Goal: Transaction & Acquisition: Purchase product/service

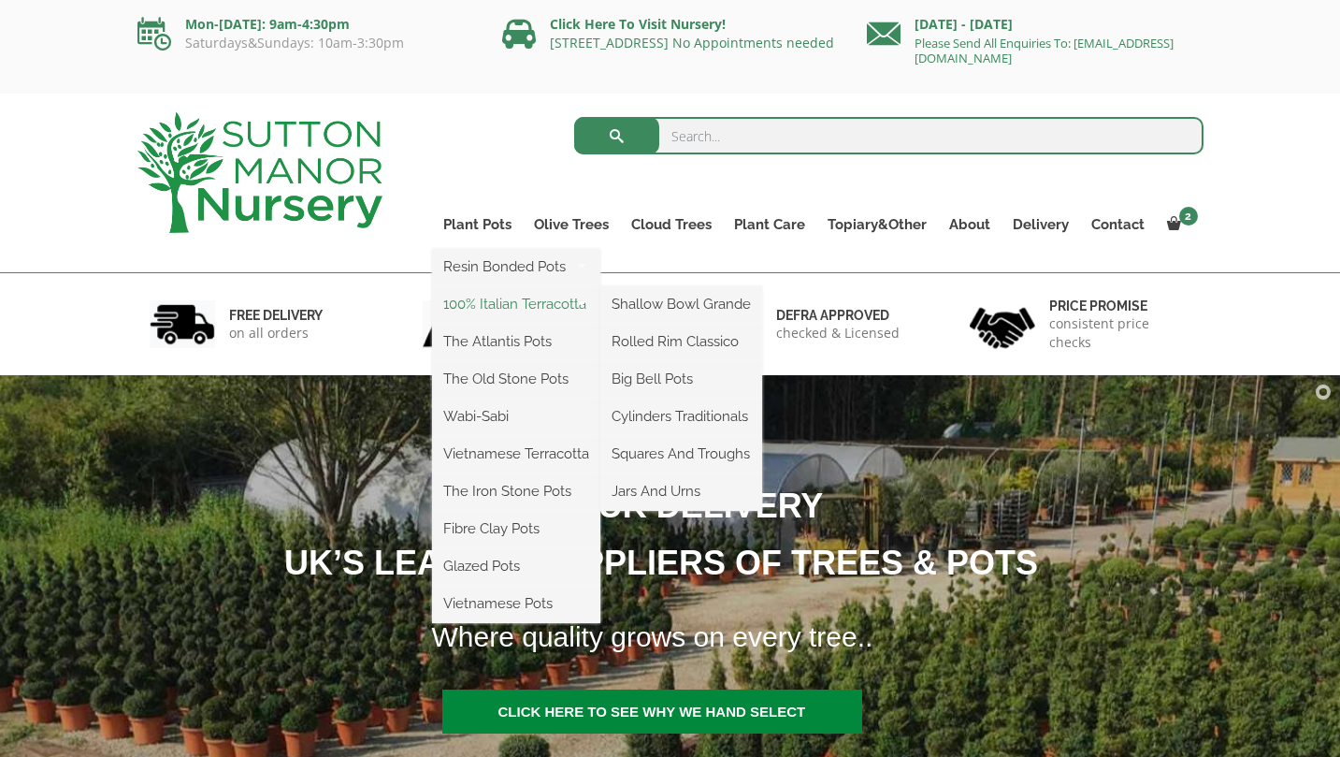
click at [484, 303] on link "100% Italian Terracotta" at bounding box center [516, 304] width 168 height 28
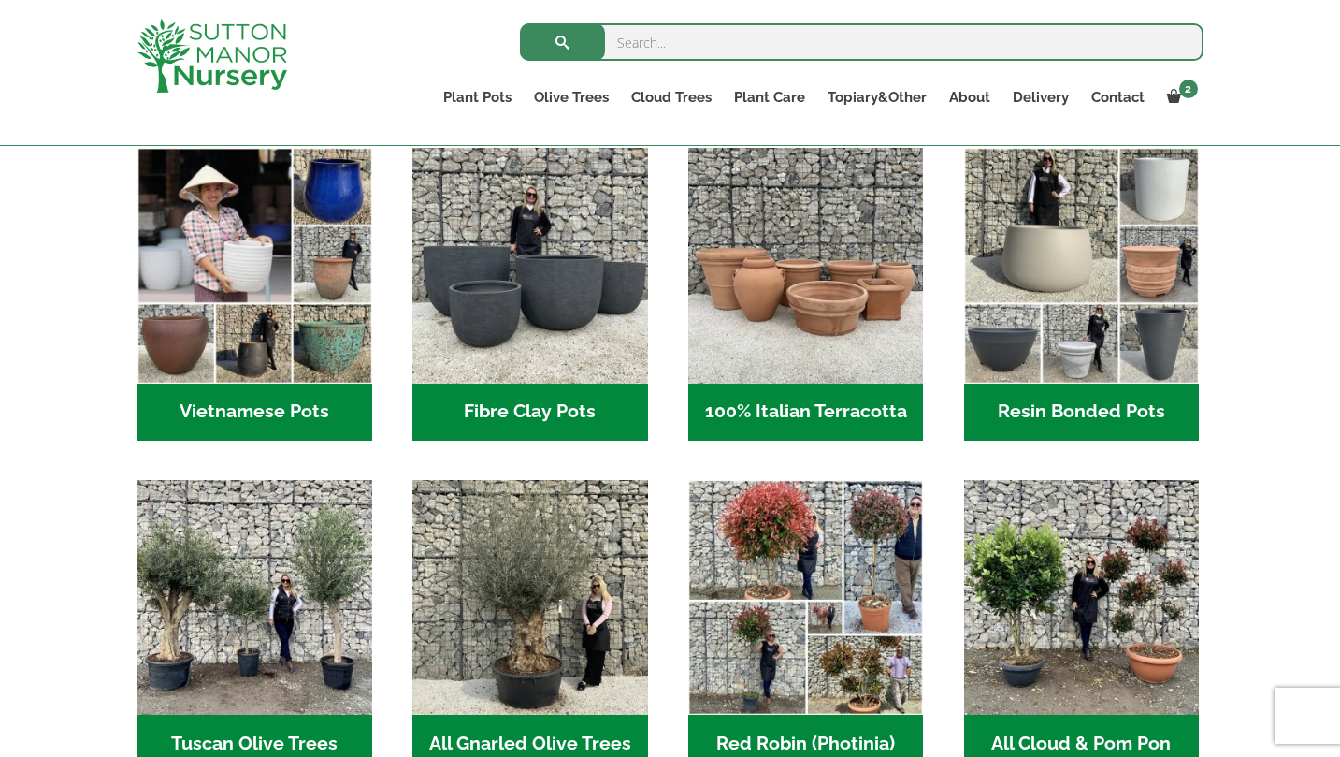
scroll to position [626, 0]
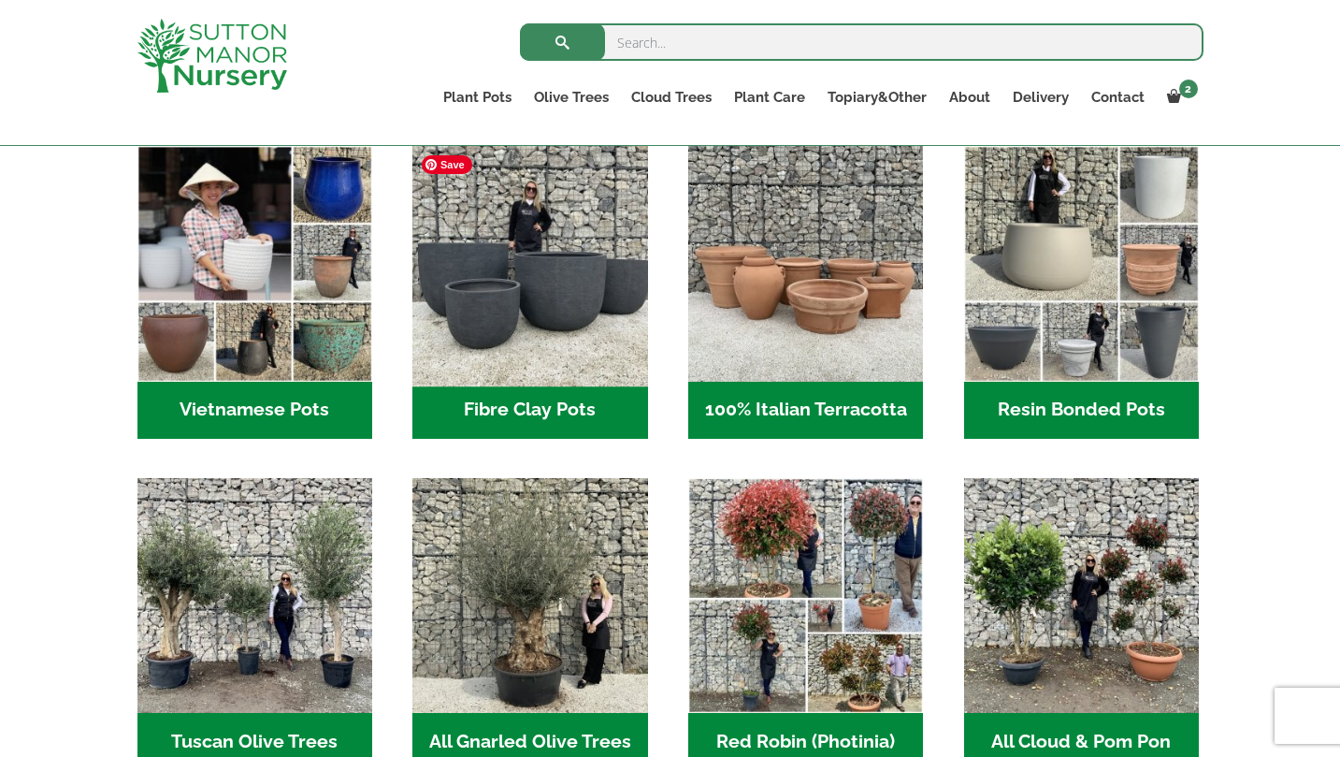
click at [544, 296] on img "Visit product category Fibre Clay Pots" at bounding box center [530, 263] width 247 height 247
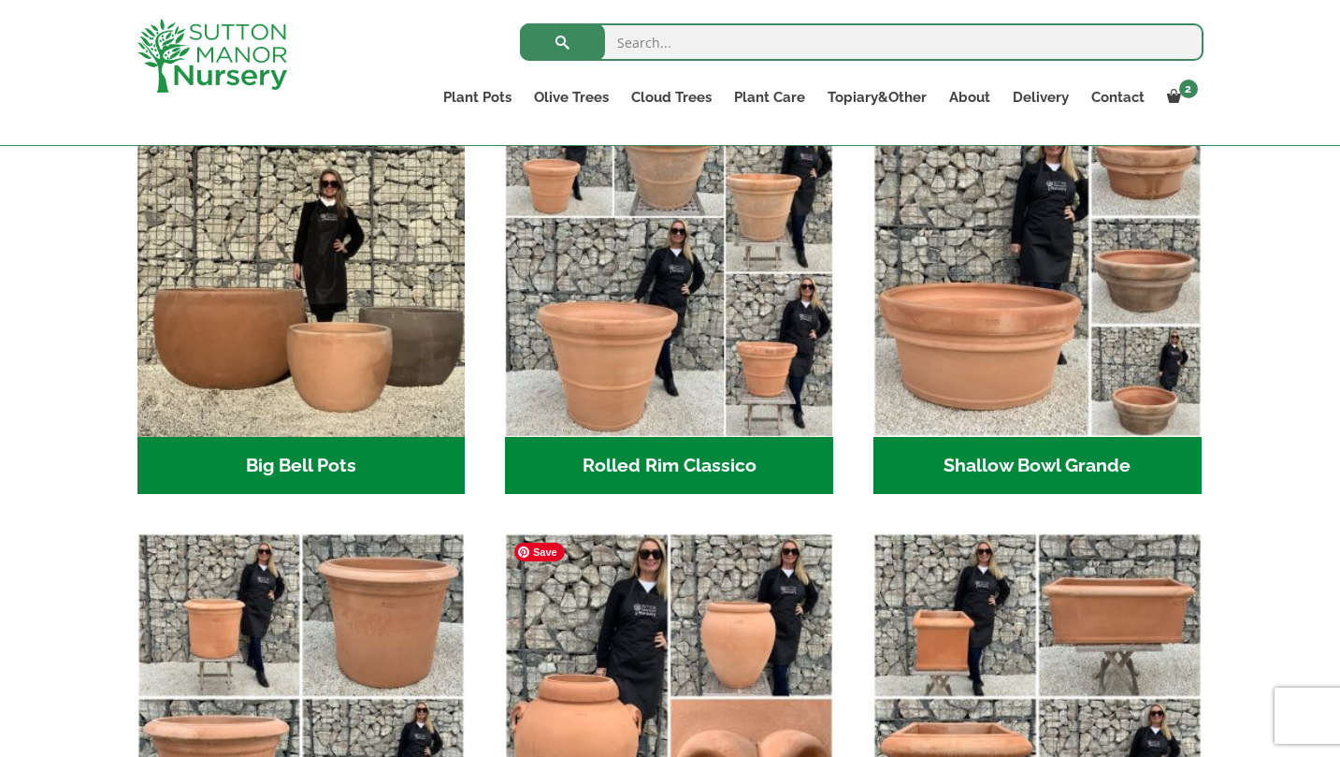
scroll to position [630, 0]
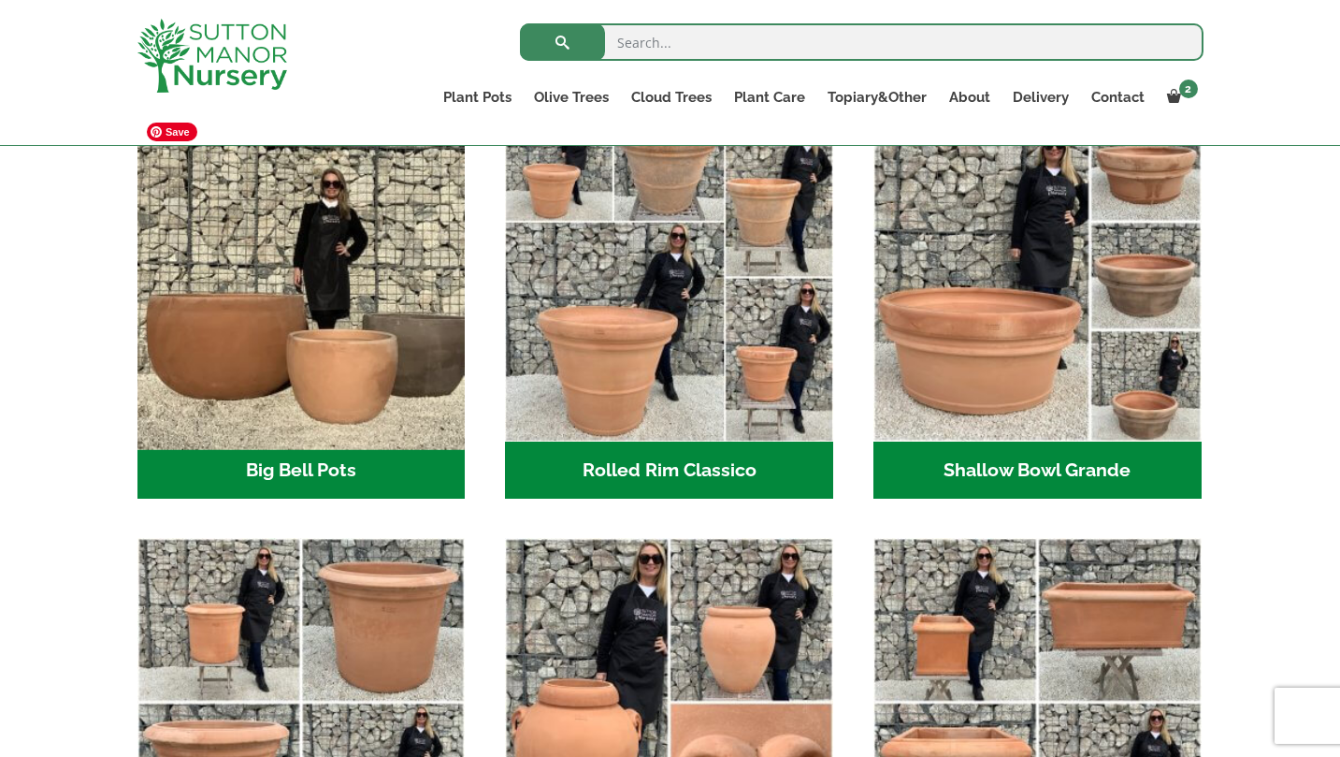
click at [326, 368] on img "Visit product category Big Bell Pots" at bounding box center [301, 277] width 344 height 344
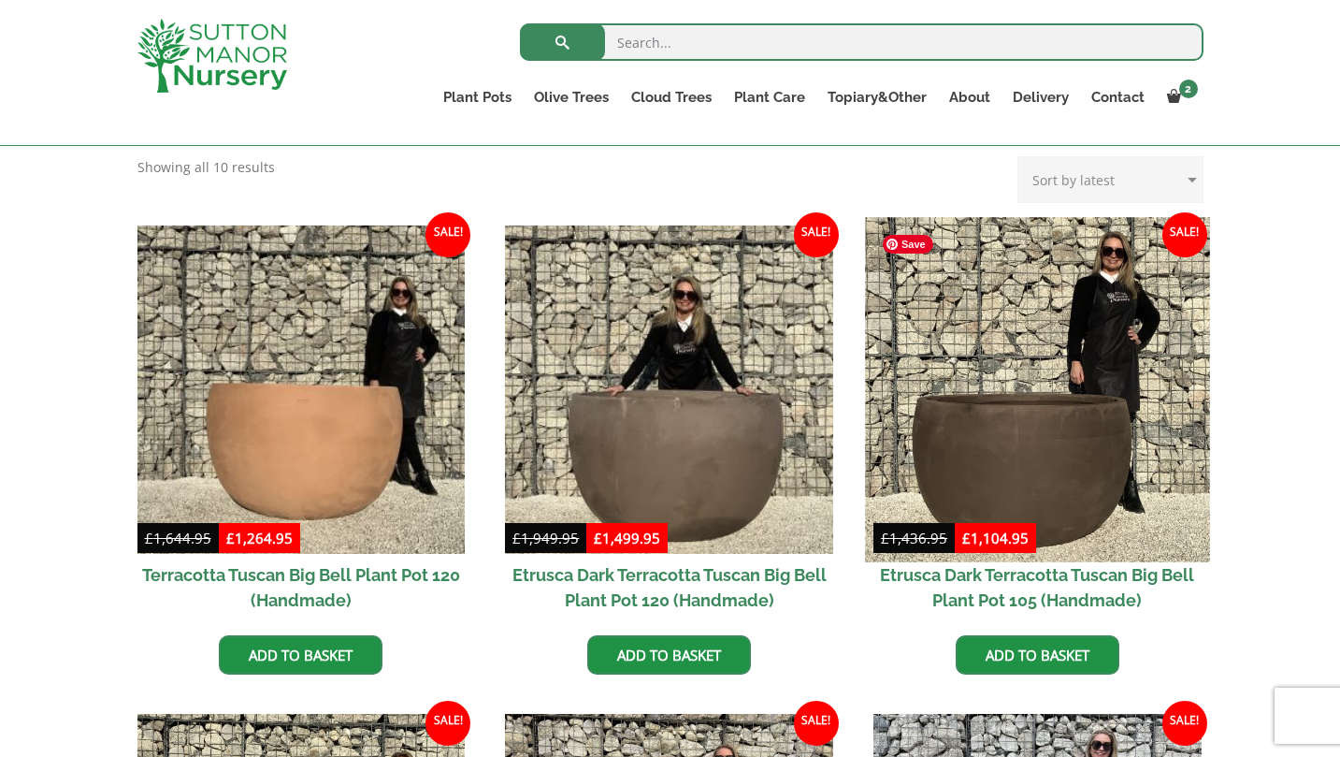
scroll to position [402, 0]
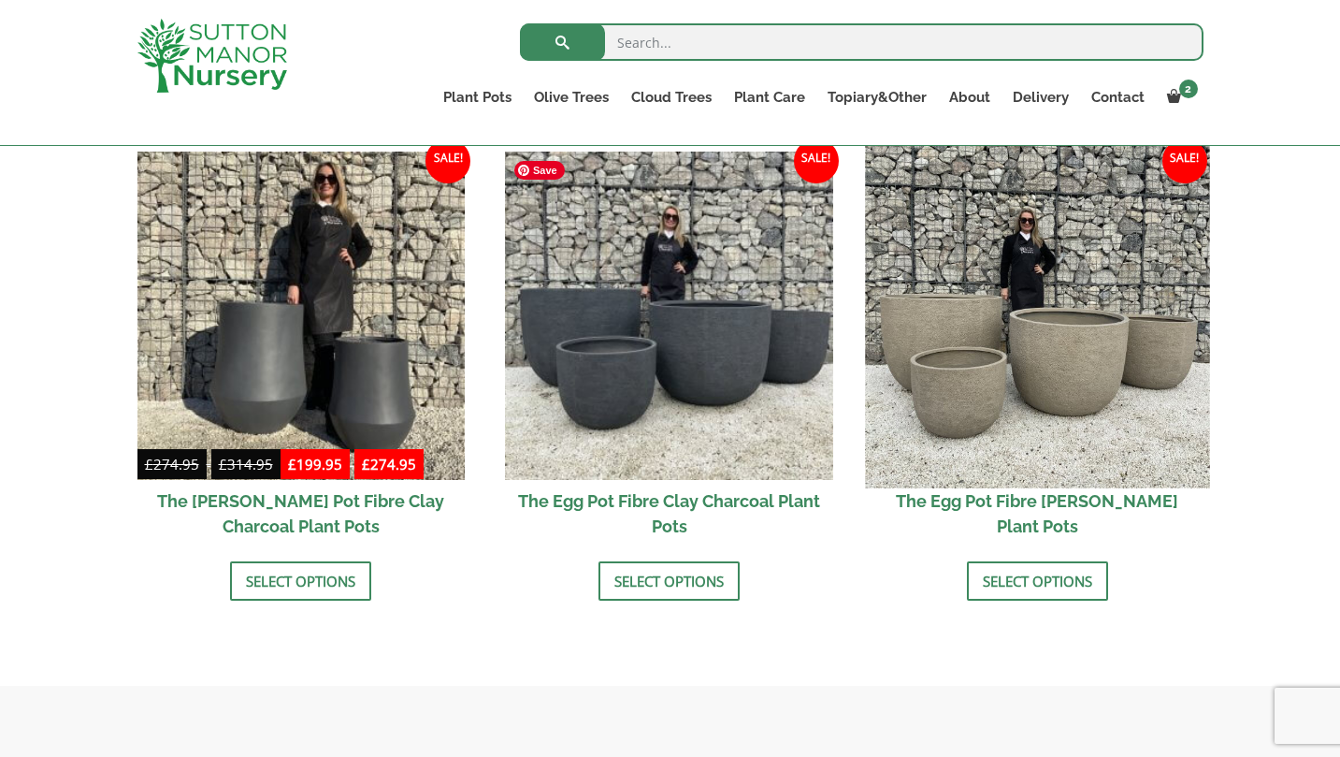
scroll to position [602, 0]
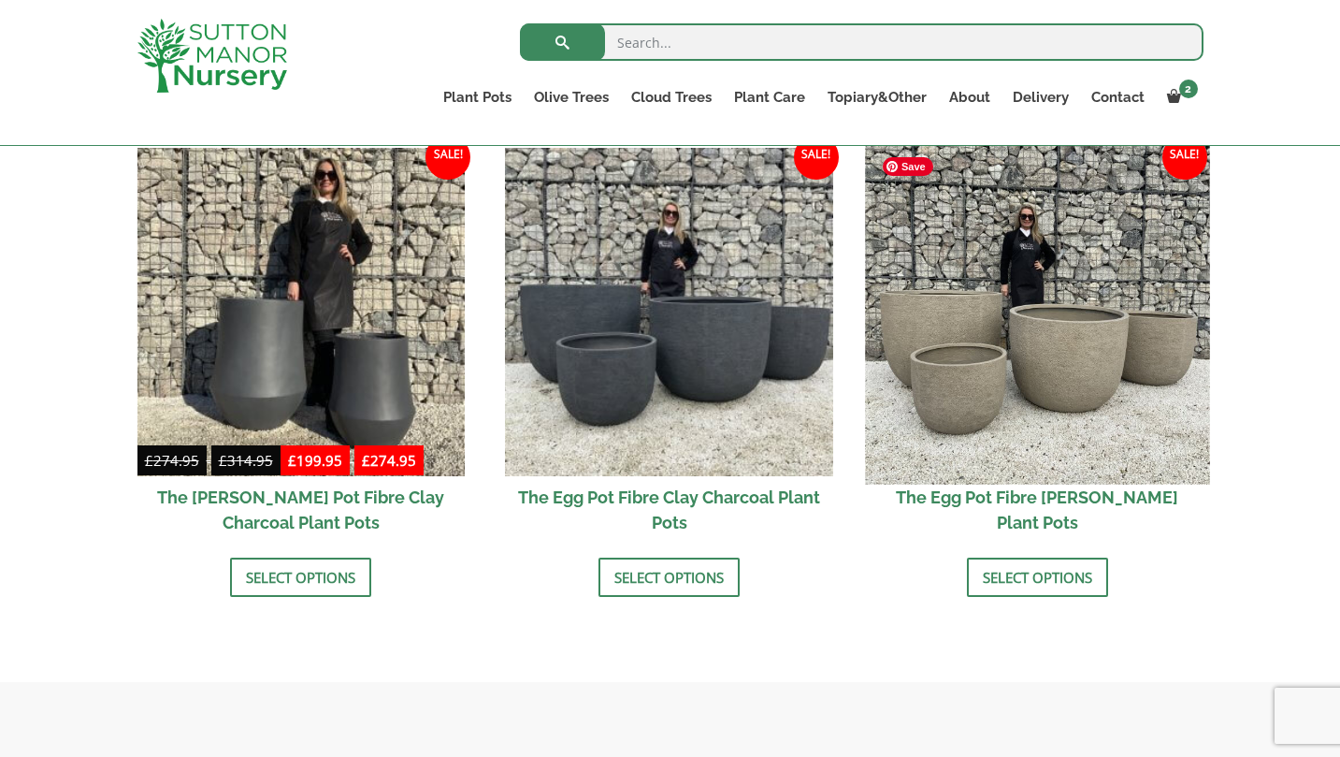
click at [1076, 328] on img at bounding box center [1037, 311] width 344 height 344
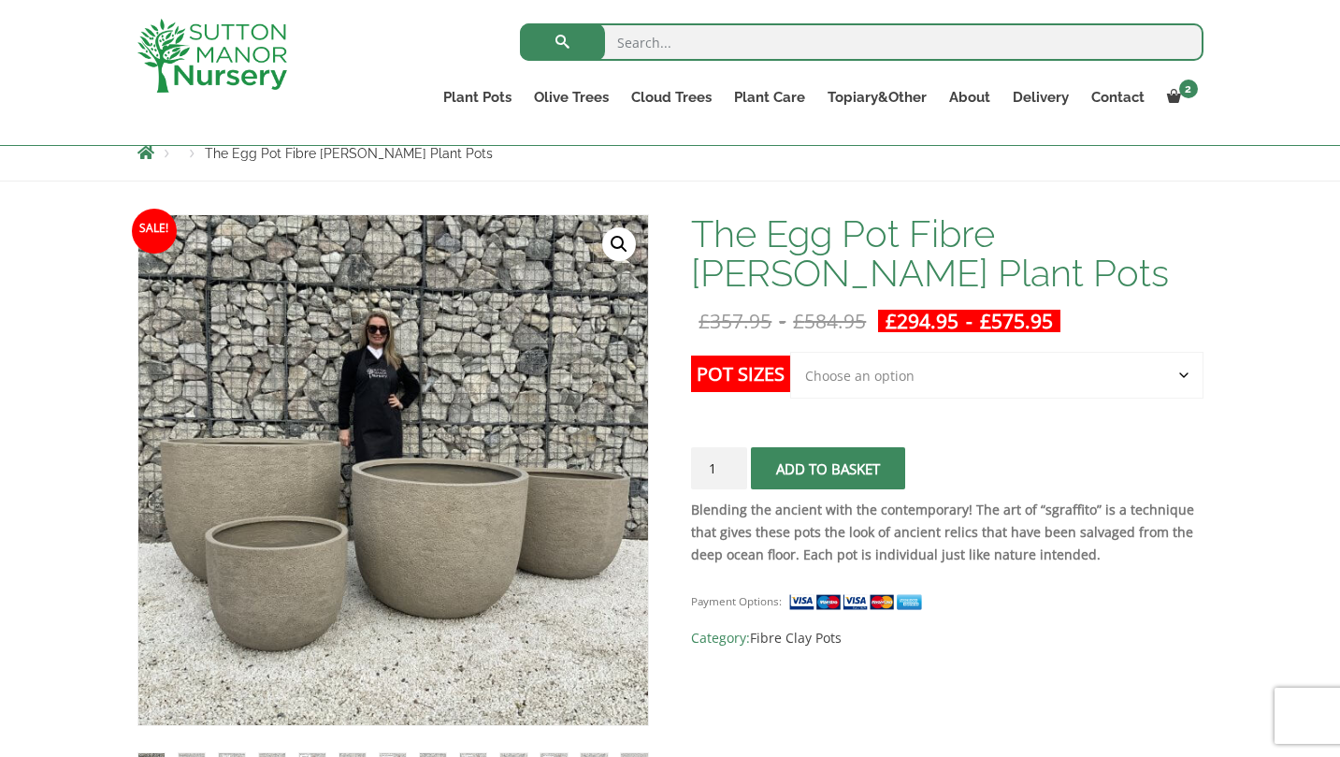
scroll to position [265, 0]
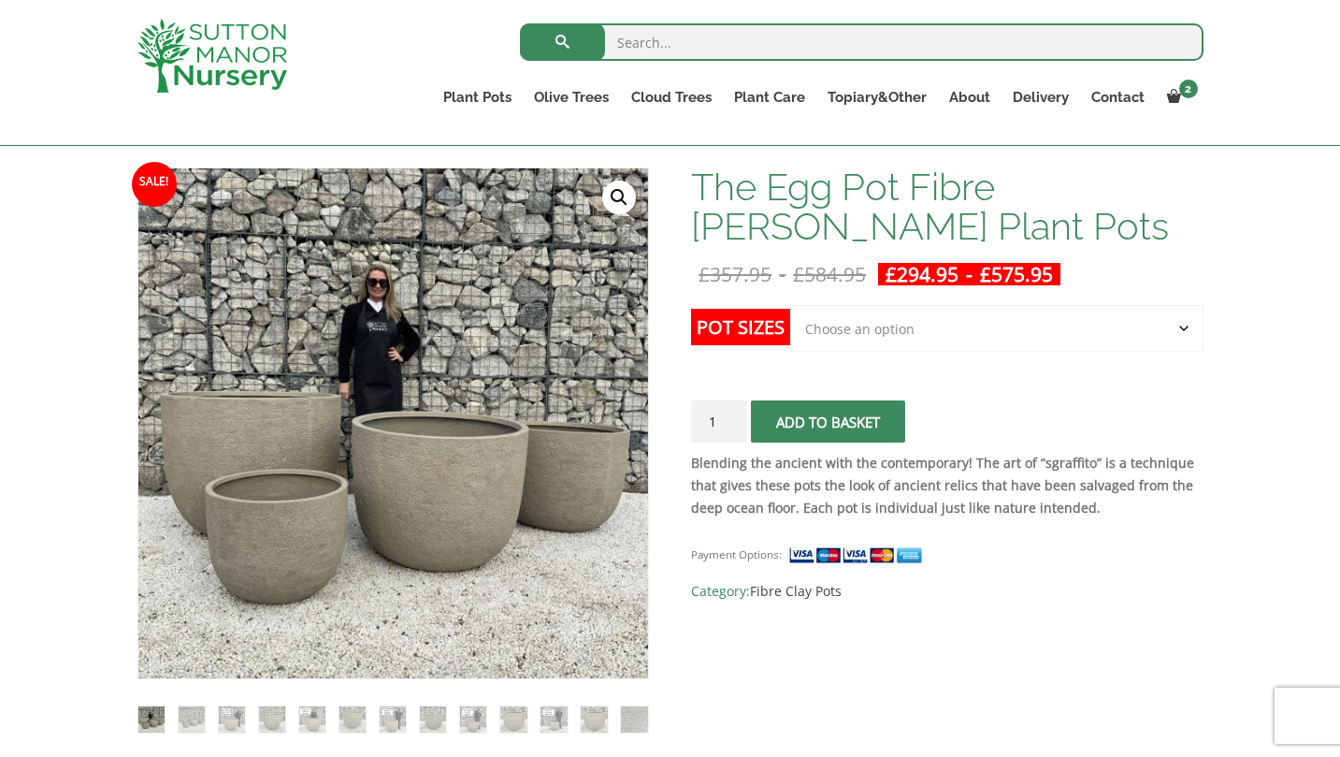
click at [1183, 331] on select "Choose an option Click here to buy the 5th To Largest Pot In The Picture Click …" at bounding box center [996, 328] width 412 height 47
select select "Click here to buy the 3rd To Largest Pot In The Picture"
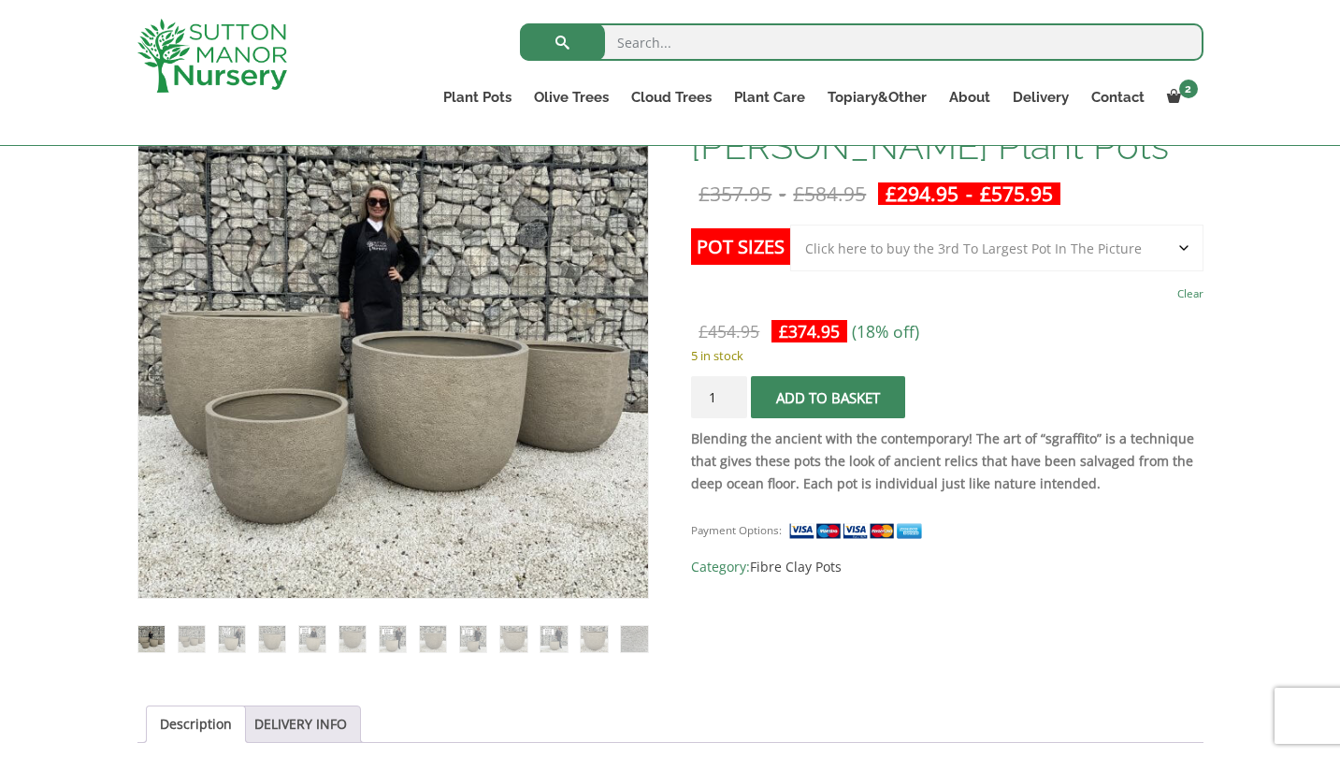
scroll to position [349, 0]
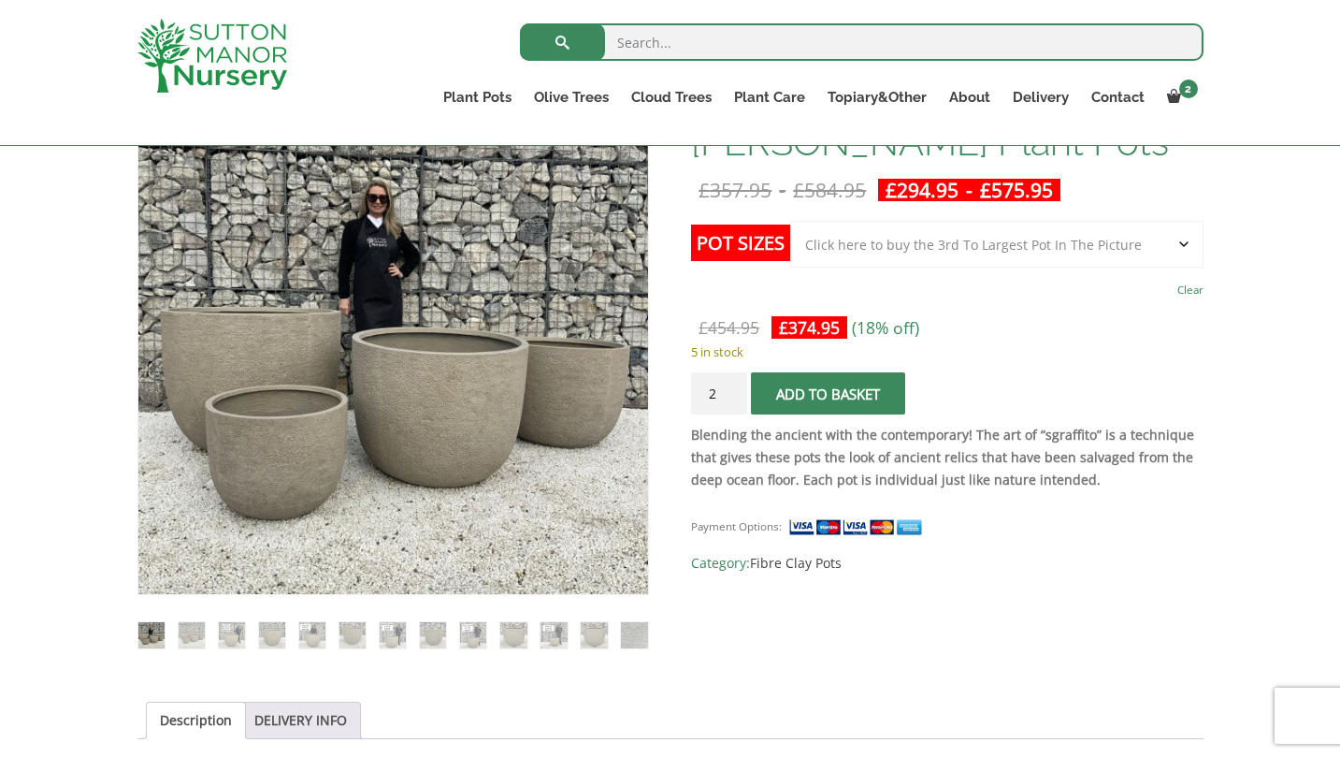
type input "2"
click at [731, 388] on input "2" at bounding box center [719, 393] width 56 height 42
click at [855, 394] on button "Add to basket" at bounding box center [828, 393] width 154 height 42
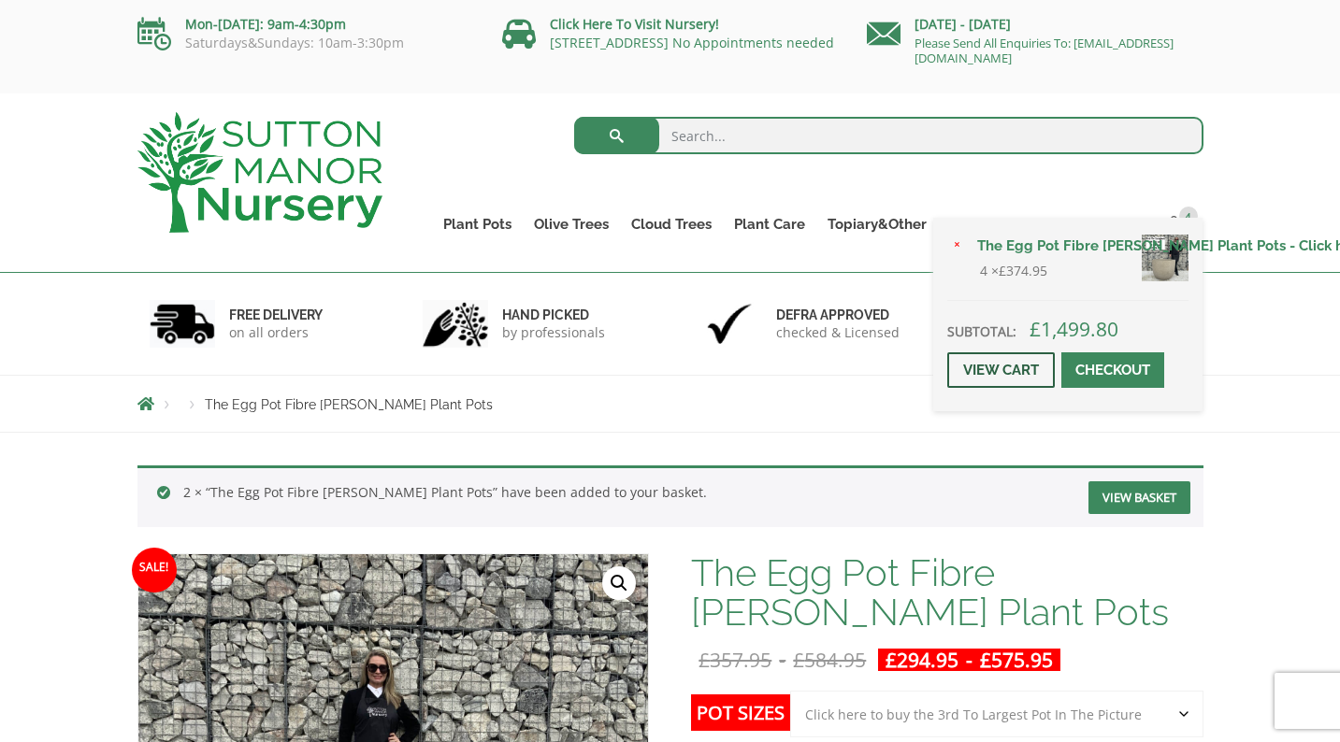
click at [1016, 361] on link "View cart" at bounding box center [1001, 371] width 108 height 36
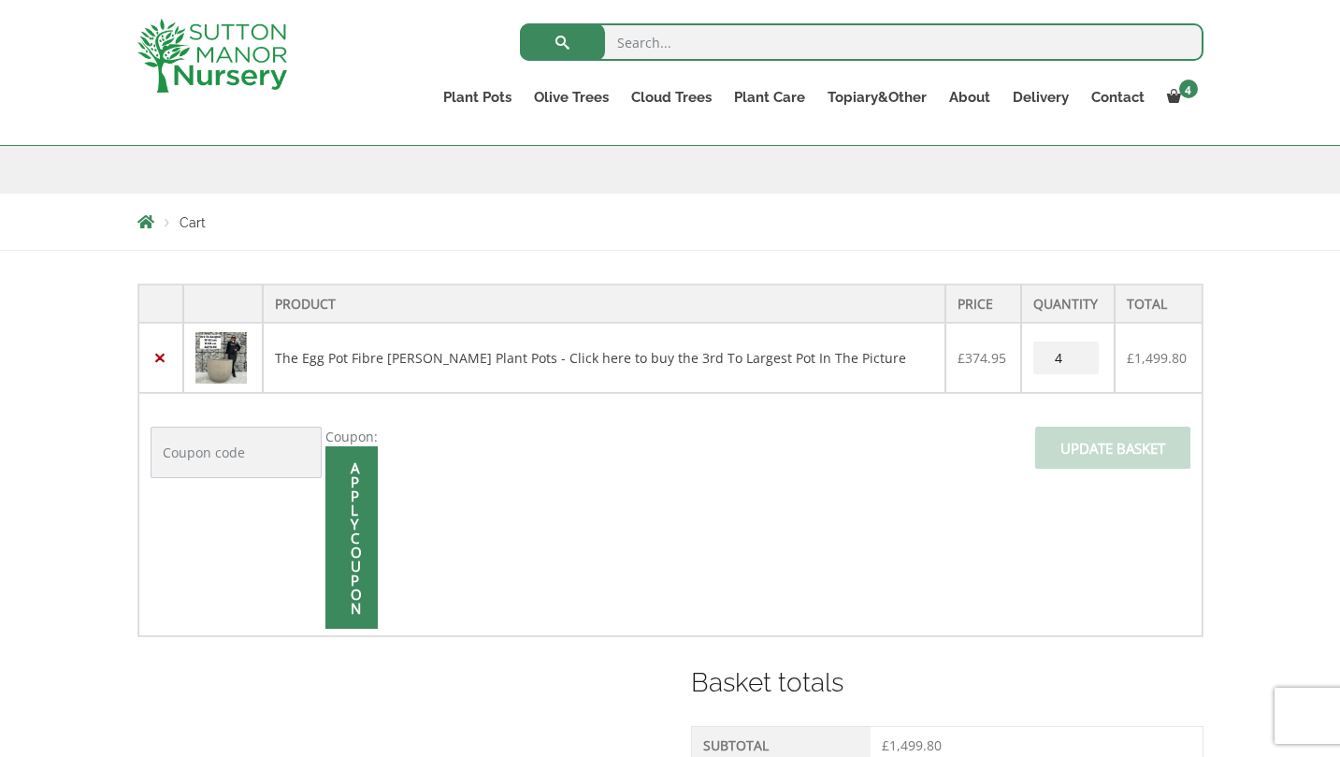
scroll to position [280, 0]
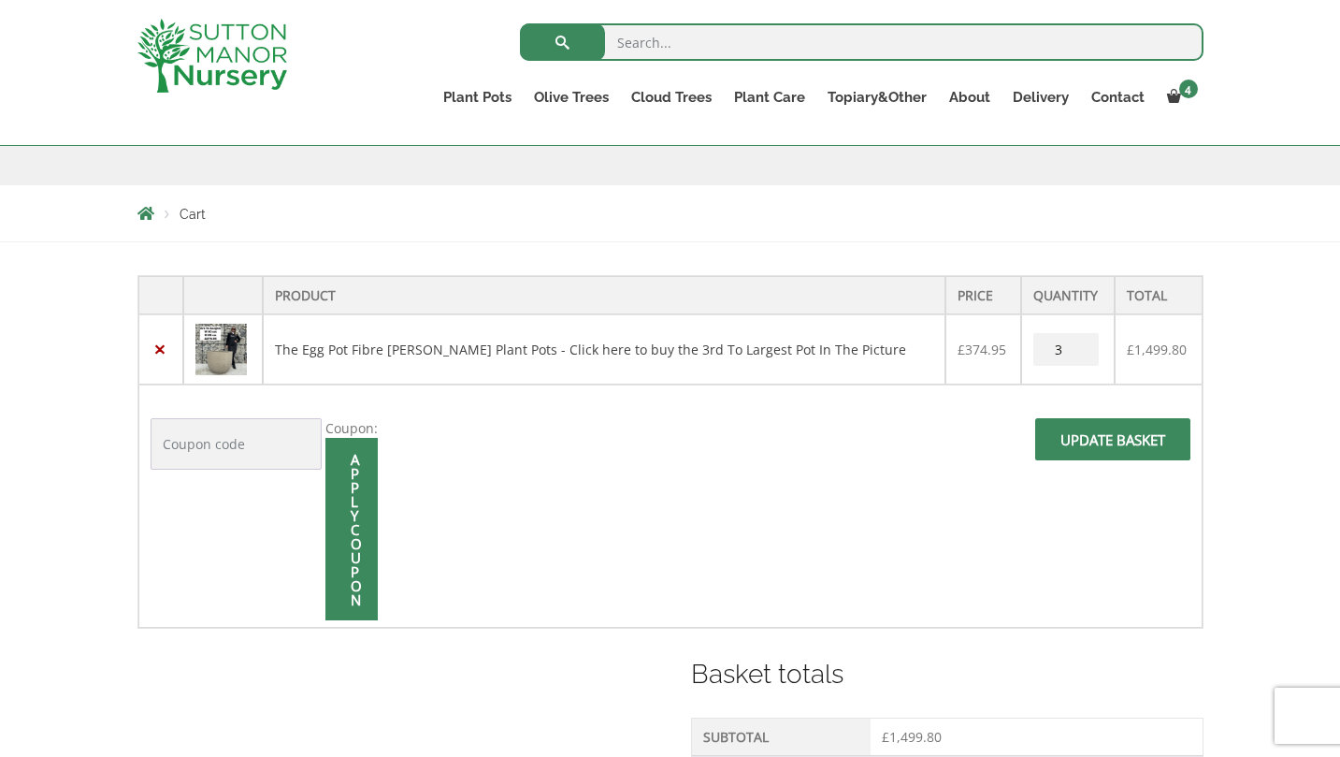
click at [1083, 353] on input "3" at bounding box center [1065, 349] width 65 height 33
type input "2"
click at [1083, 353] on input "2" at bounding box center [1065, 349] width 65 height 33
click at [1113, 445] on span at bounding box center [1113, 445] width 0 height 0
click at [1097, 440] on input "Update basket" at bounding box center [1112, 439] width 155 height 42
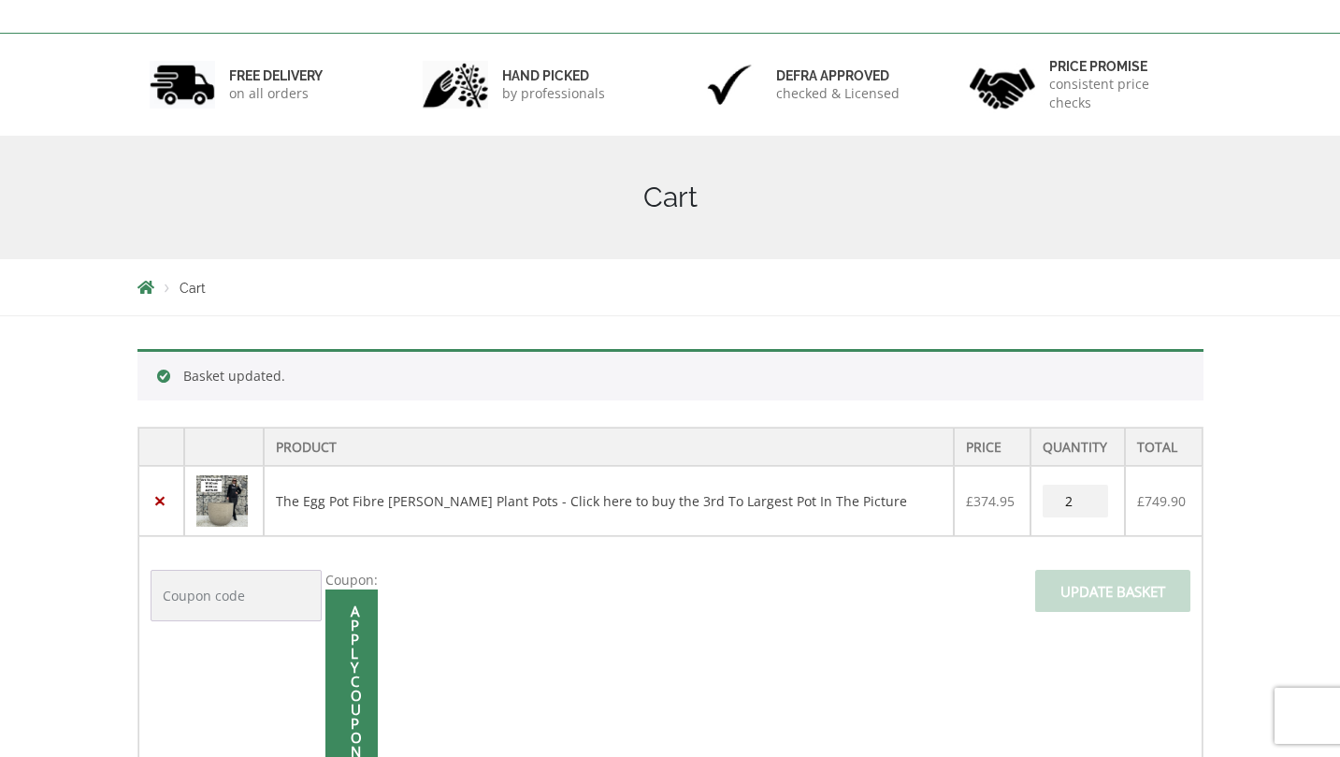
scroll to position [311, 0]
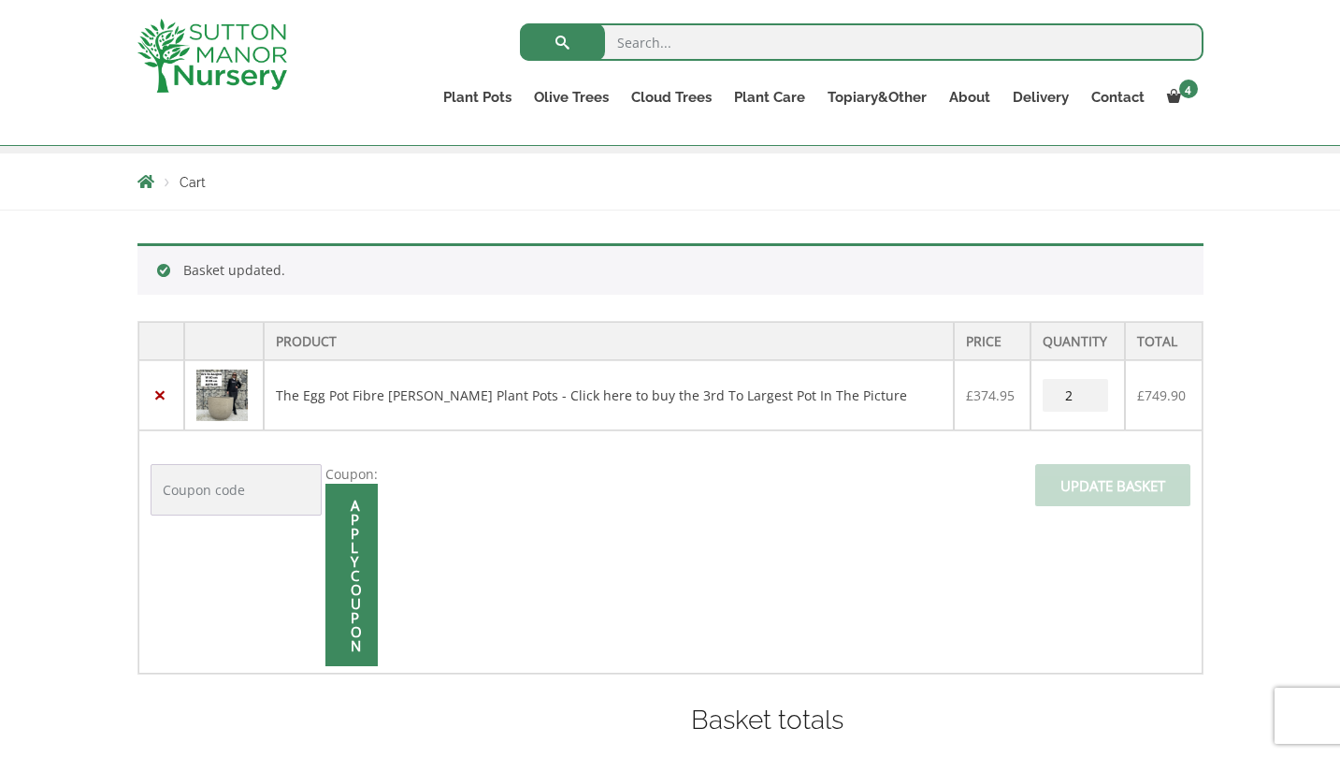
click at [183, 495] on input "Coupon:" at bounding box center [236, 489] width 171 height 51
type input "AUGUST10"
click at [352, 575] on span at bounding box center [352, 575] width 0 height 0
click at [357, 530] on input "Apply coupon" at bounding box center [351, 574] width 52 height 182
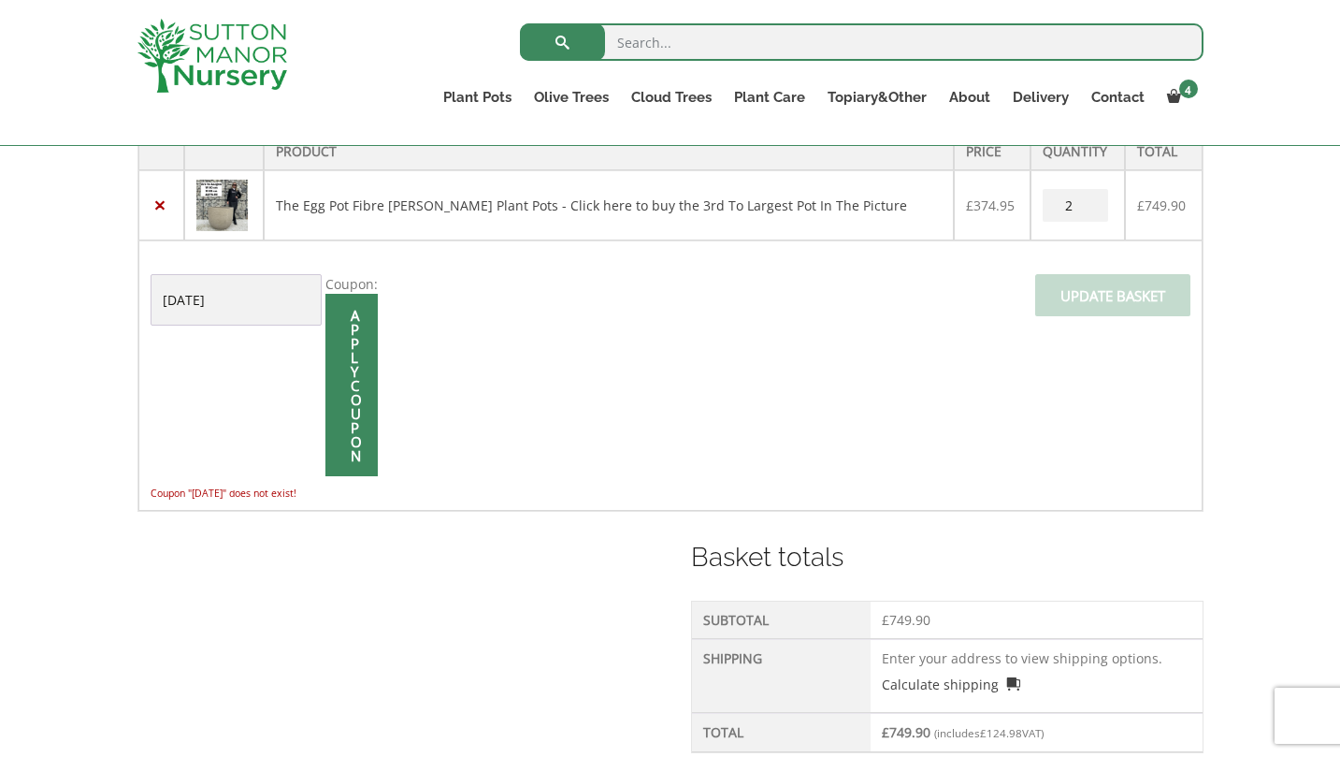
scroll to position [409, 0]
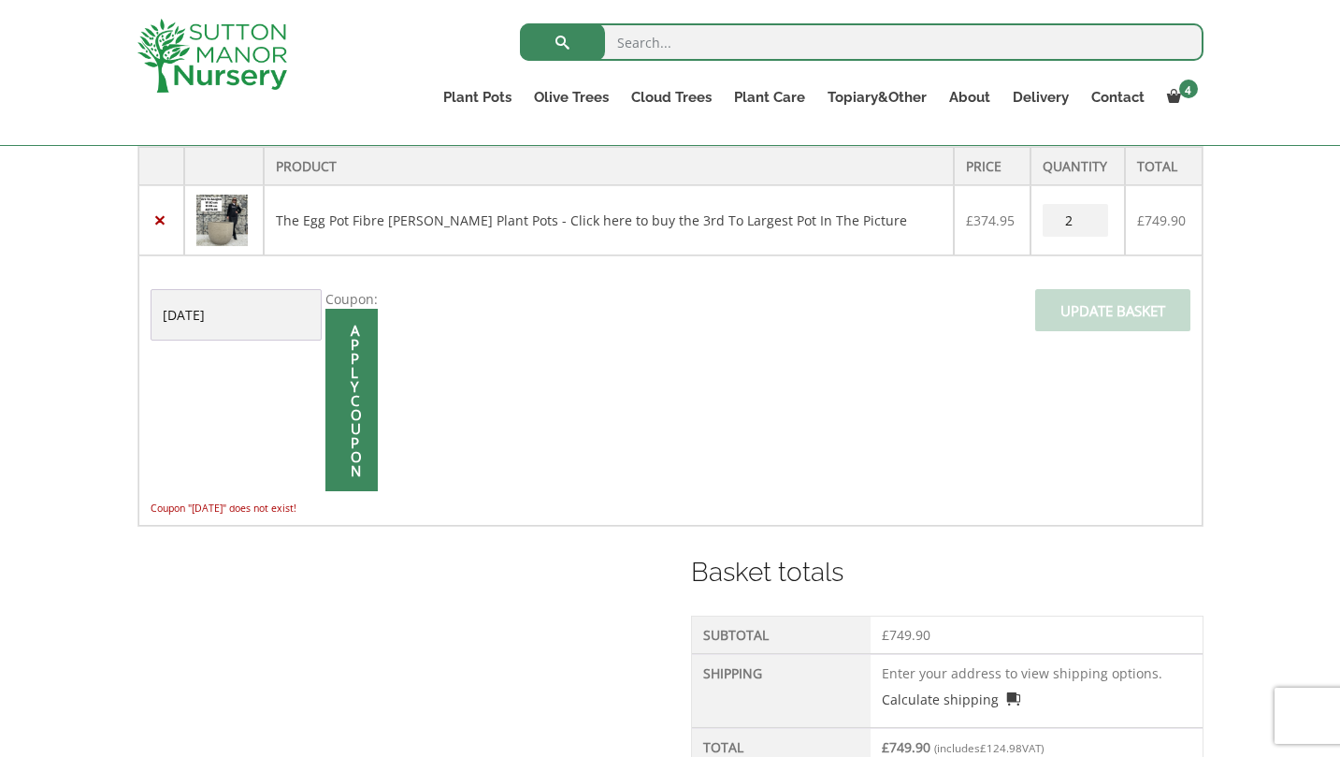
drag, startPoint x: 243, startPoint y: 310, endPoint x: 142, endPoint y: 310, distance: 101.0
click at [142, 310] on td "Coupon: AUGUST10 Apply coupon Coupon "AUGUST10" does not exist! Update basket" at bounding box center [670, 390] width 1064 height 270
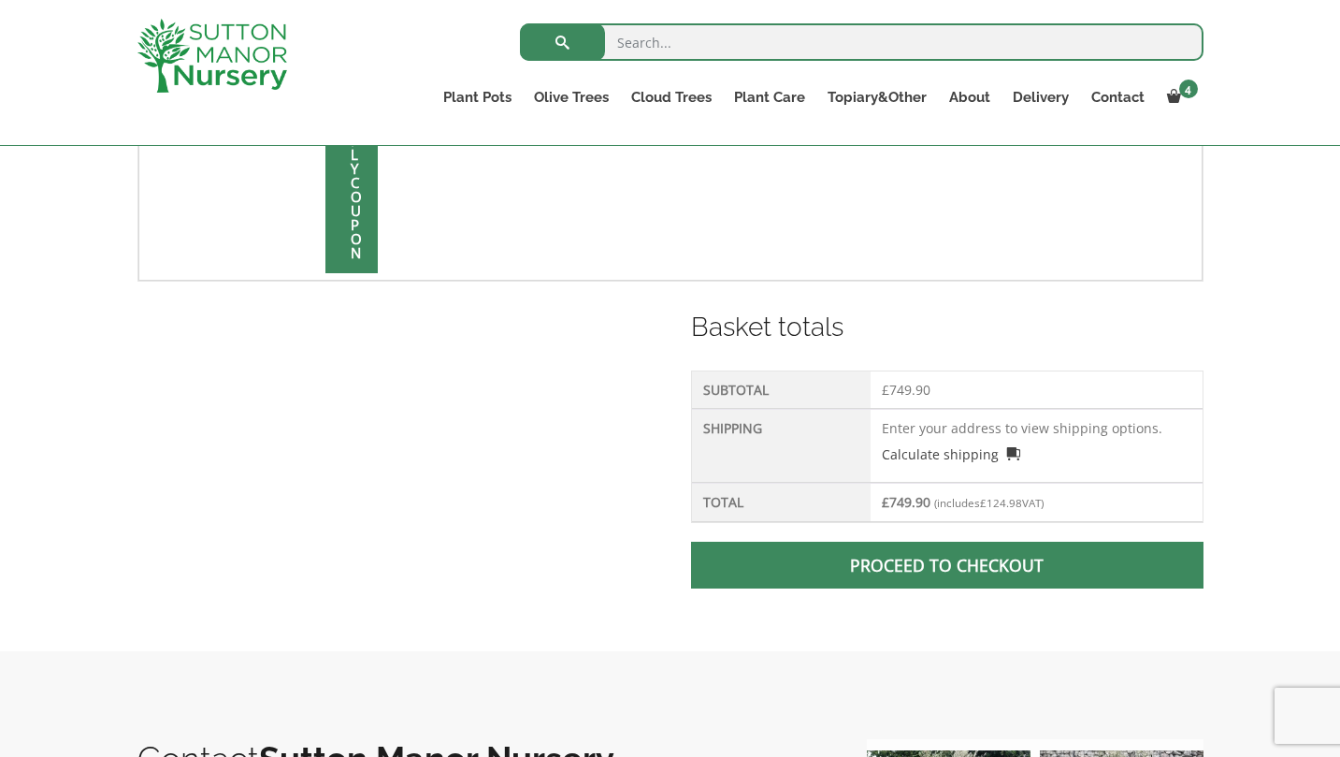
scroll to position [629, 0]
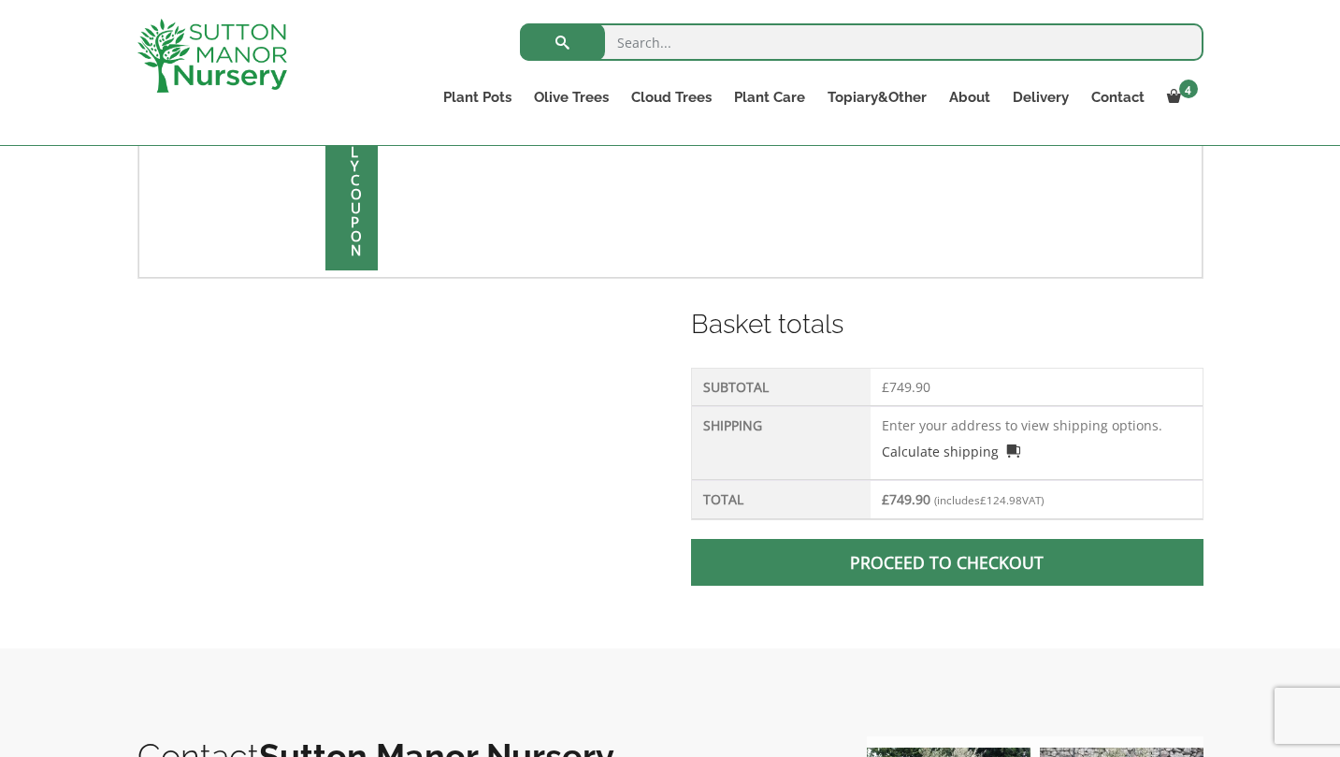
click at [947, 562] on span at bounding box center [947, 562] width 0 height 0
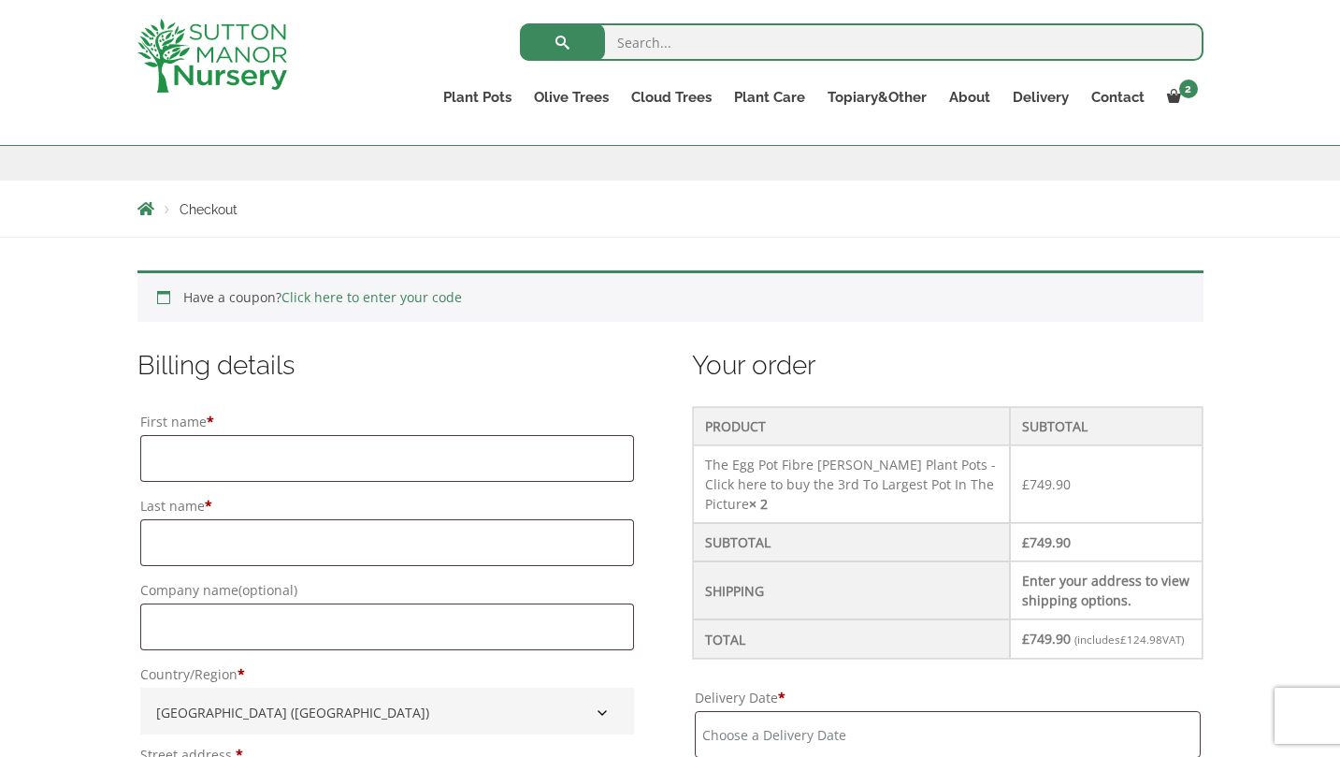
scroll to position [290, 0]
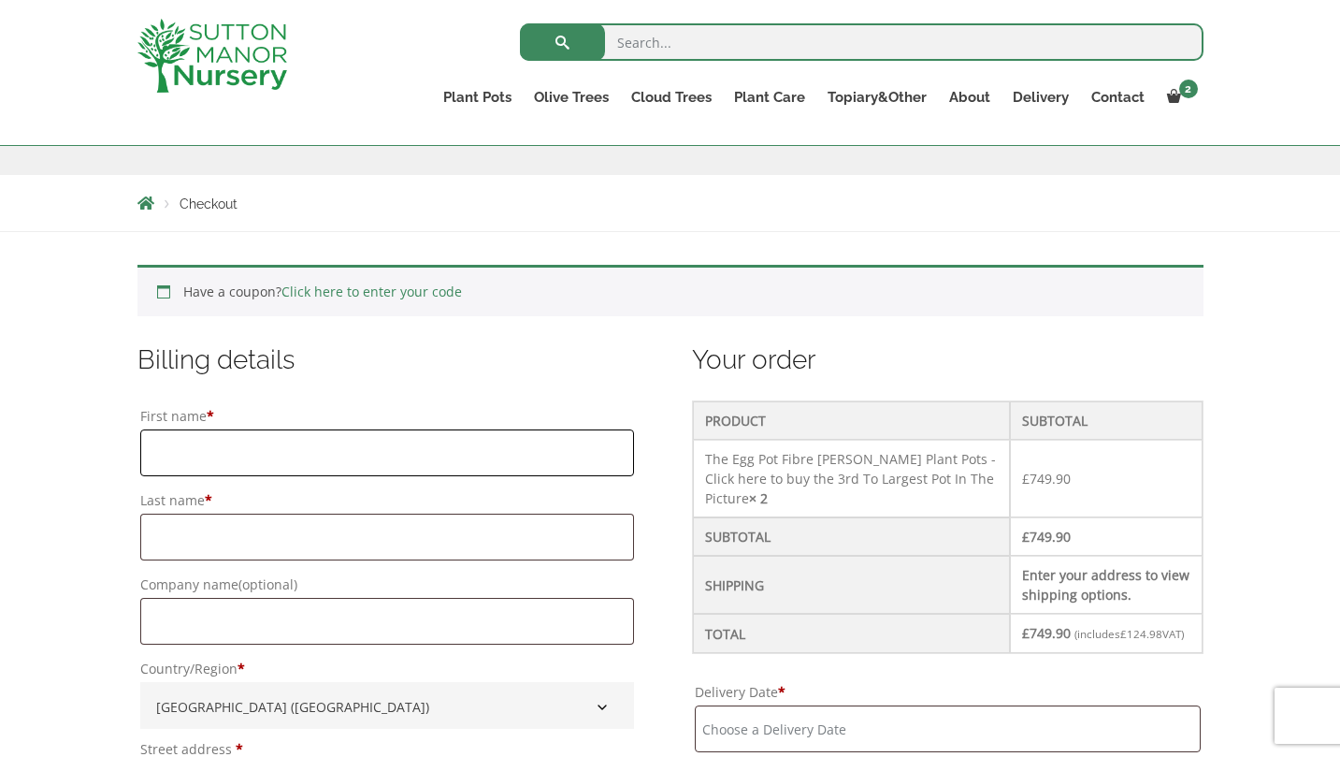
click at [166, 456] on input "First name *" at bounding box center [387, 452] width 495 height 47
type input "PAULA"
type input "NAPPER"
type input "CHALCOT GARDEN DESIGN"
type input "6 South Cliff Parade"
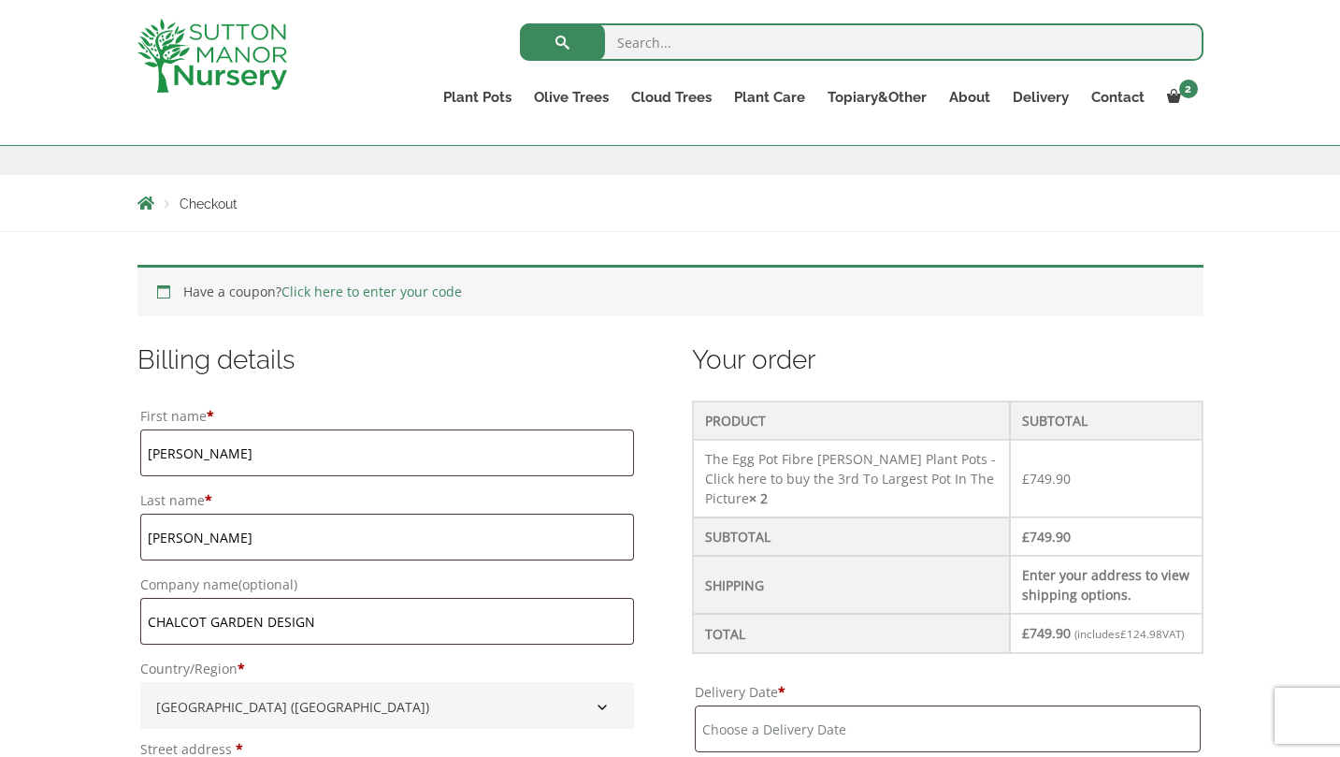
type input "Broadstairs"
type input "Kent"
type input "CT10 1TN"
type input "07968200363"
type input "paula.napper@me.com"
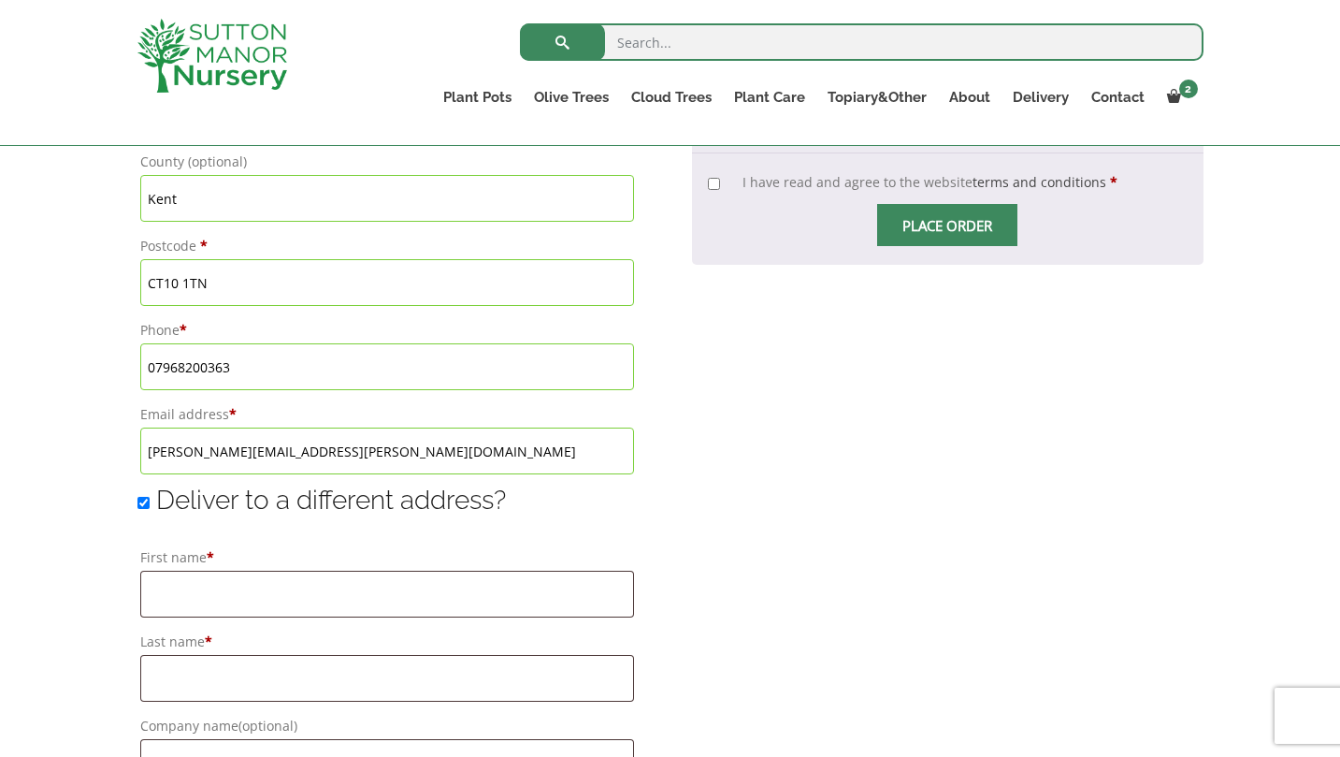
scroll to position [1107, 0]
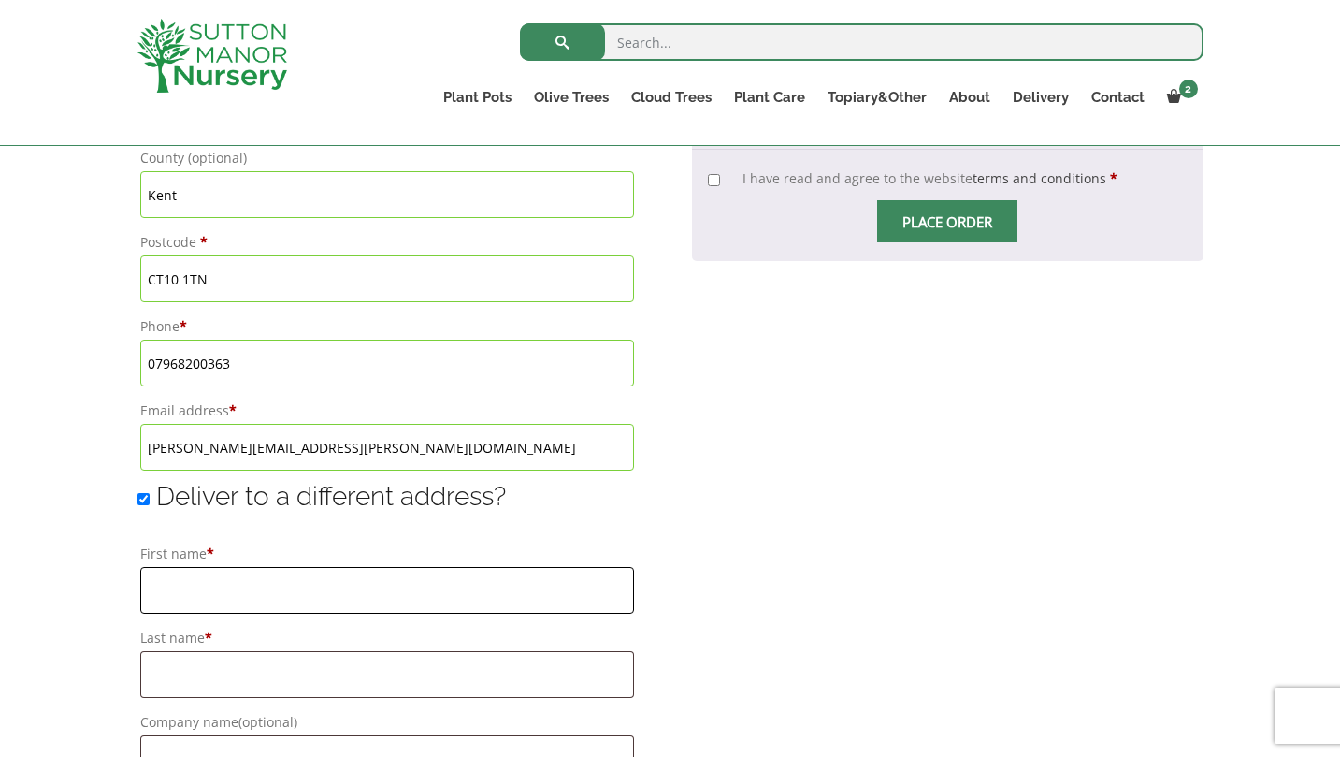
click at [162, 587] on input "First name *" at bounding box center [387, 590] width 495 height 47
type input "MAGGIE"
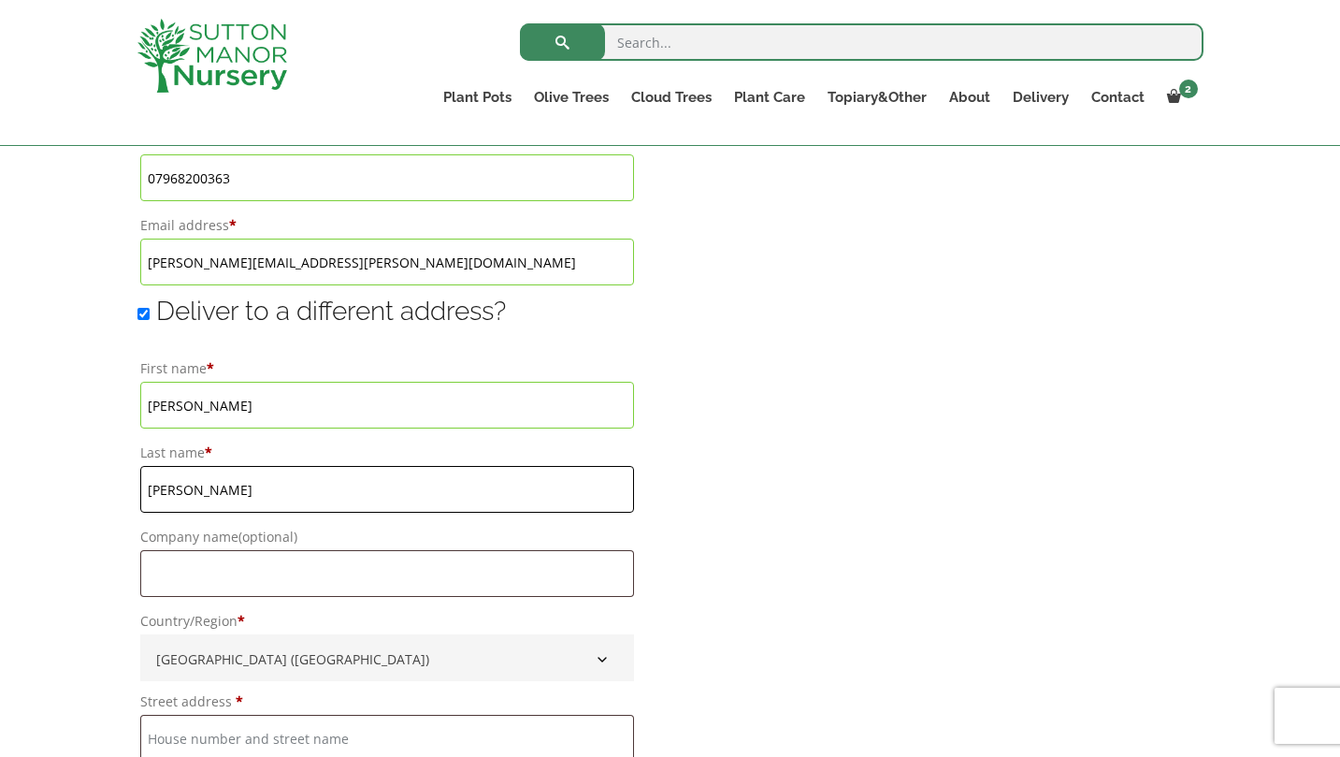
scroll to position [1301, 0]
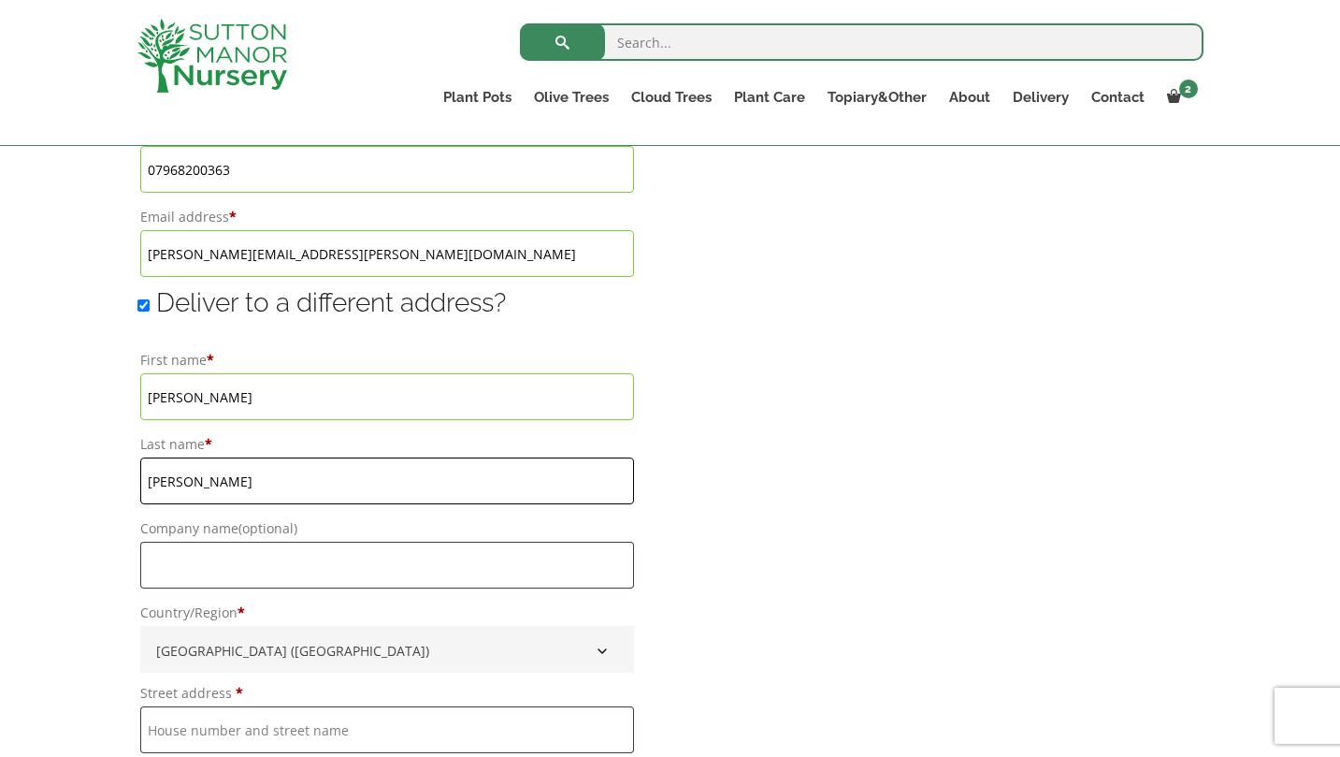
type input "HAMMOND"
click at [192, 563] on input "Company name (optional)" at bounding box center [387, 564] width 495 height 47
type input "CHALCOT GARDEN DESIGN"
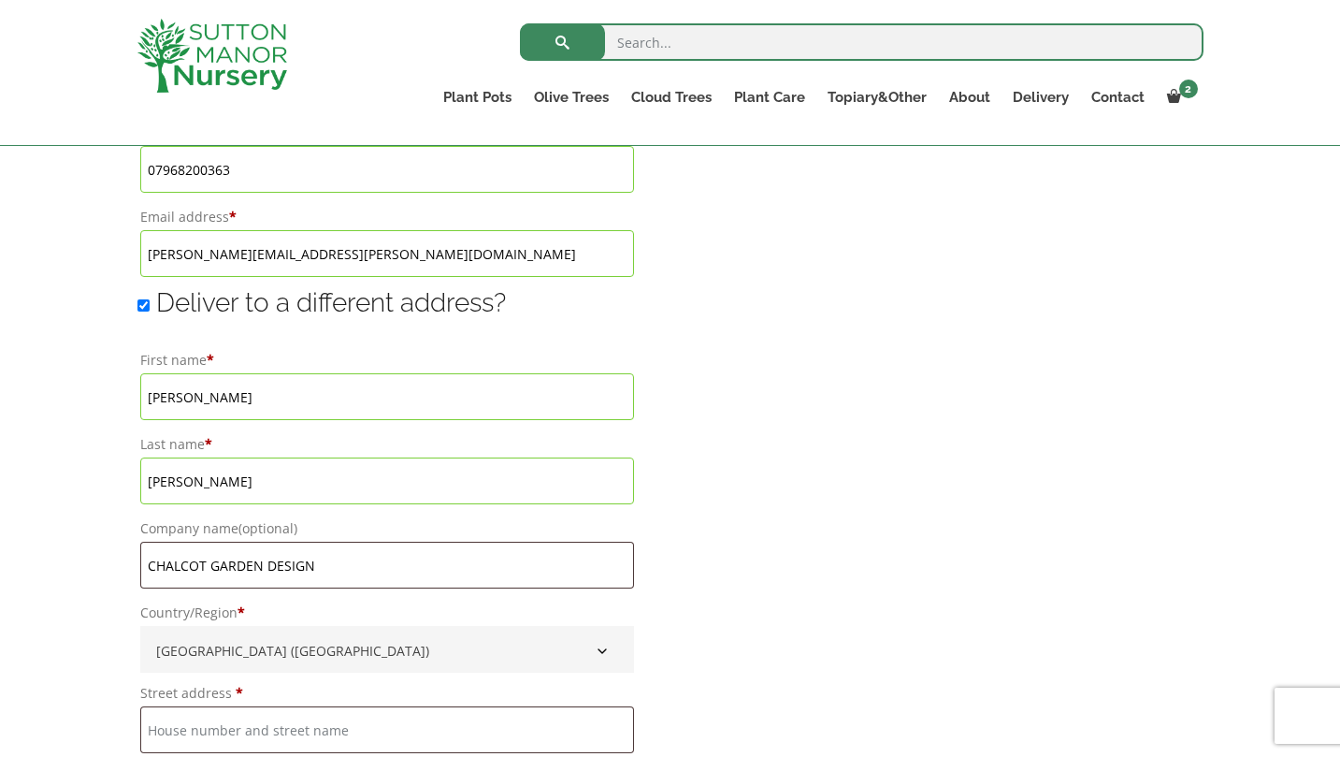
type input "[STREET_ADDRESS]"
type input "Broadstairs"
type input "Kent"
type input "CT10 1TN"
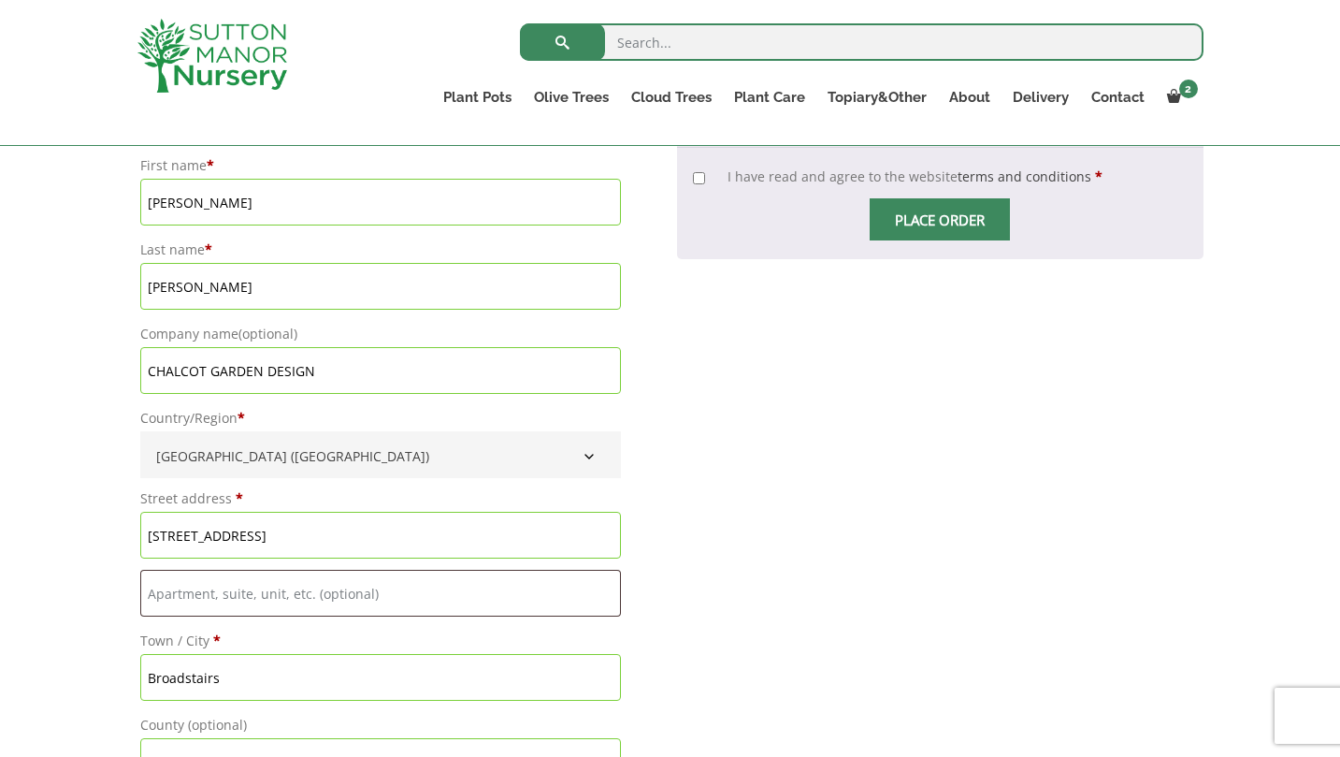
scroll to position [1506, 0]
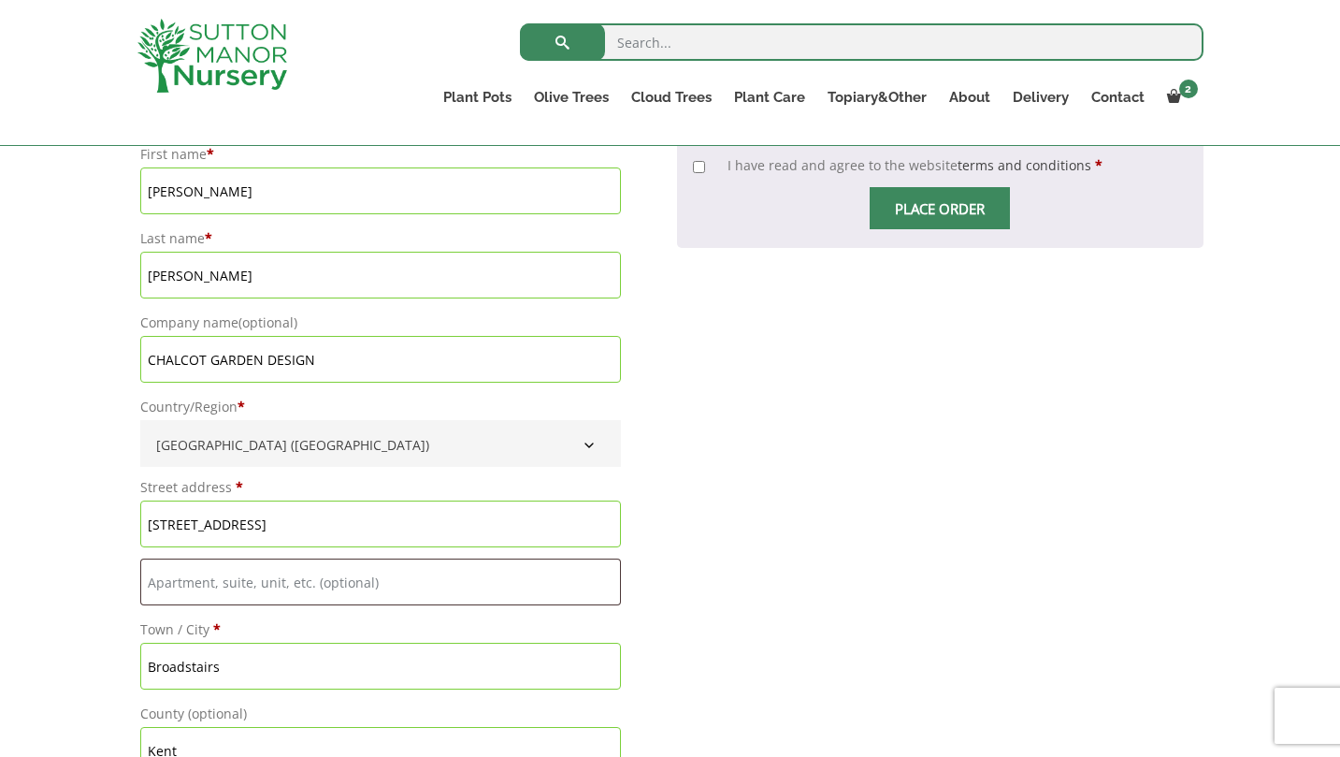
drag, startPoint x: 307, startPoint y: 364, endPoint x: 137, endPoint y: 350, distance: 169.8
click at [137, 350] on p "Company name (optional) CHALCOT GARDEN DESIGN" at bounding box center [380, 346] width 486 height 79
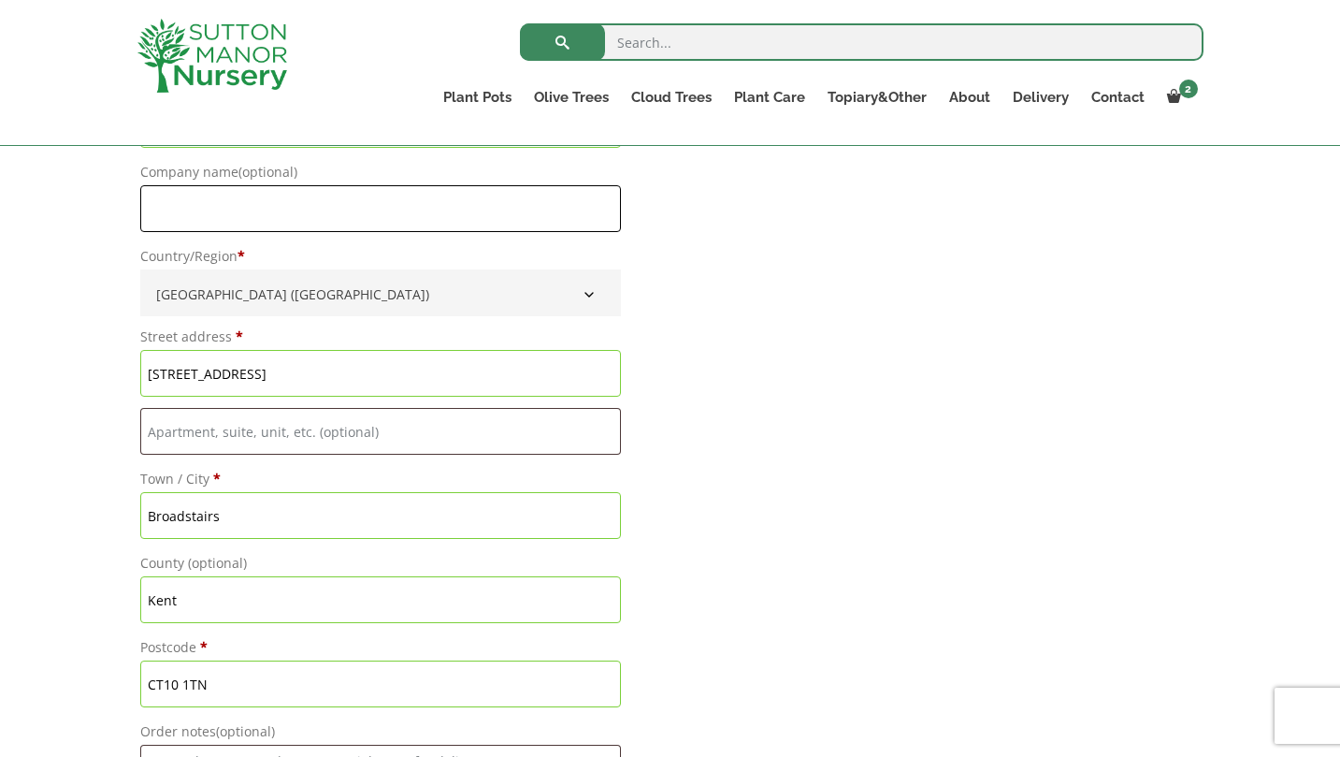
scroll to position [1658, 0]
drag, startPoint x: 278, startPoint y: 370, endPoint x: 142, endPoint y: 374, distance: 135.6
click at [142, 374] on input "6 South Cliff Parade" at bounding box center [380, 372] width 481 height 47
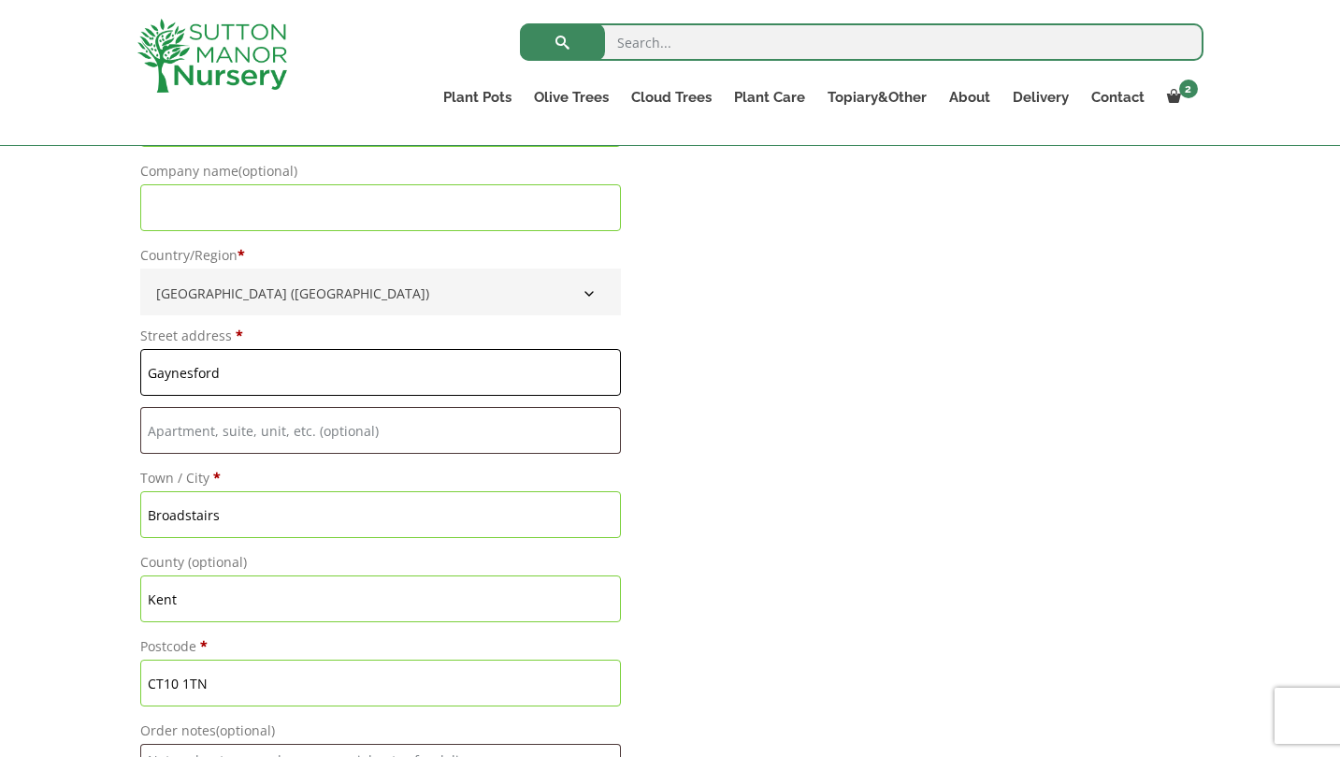
click at [148, 370] on input "Gaynesford" at bounding box center [380, 372] width 481 height 47
click at [316, 371] on input "Flat 3, Gaynesford" at bounding box center [380, 372] width 481 height 47
drag, startPoint x: 188, startPoint y: 374, endPoint x: 311, endPoint y: 371, distance: 123.5
click at [311, 371] on input "Flat 3, 9 Gaynesford Road" at bounding box center [380, 372] width 481 height 47
type input "Flat 3,"
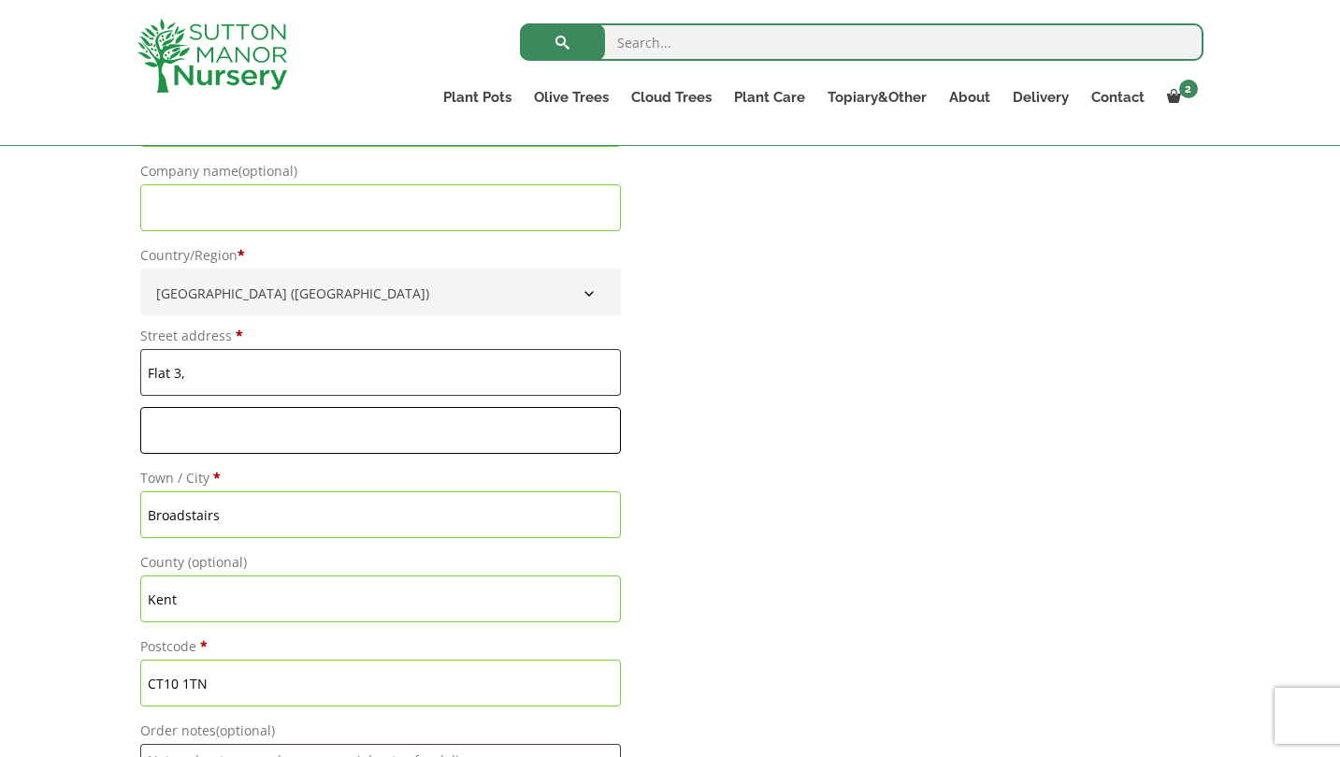
click at [232, 440] on input "Flat, suite, unit, etc. (optional)" at bounding box center [380, 430] width 481 height 47
paste input "9 Gaynesford Road"
type input "9 Gaynesford Road"
click at [238, 377] on input "Flat 3," at bounding box center [380, 372] width 481 height 47
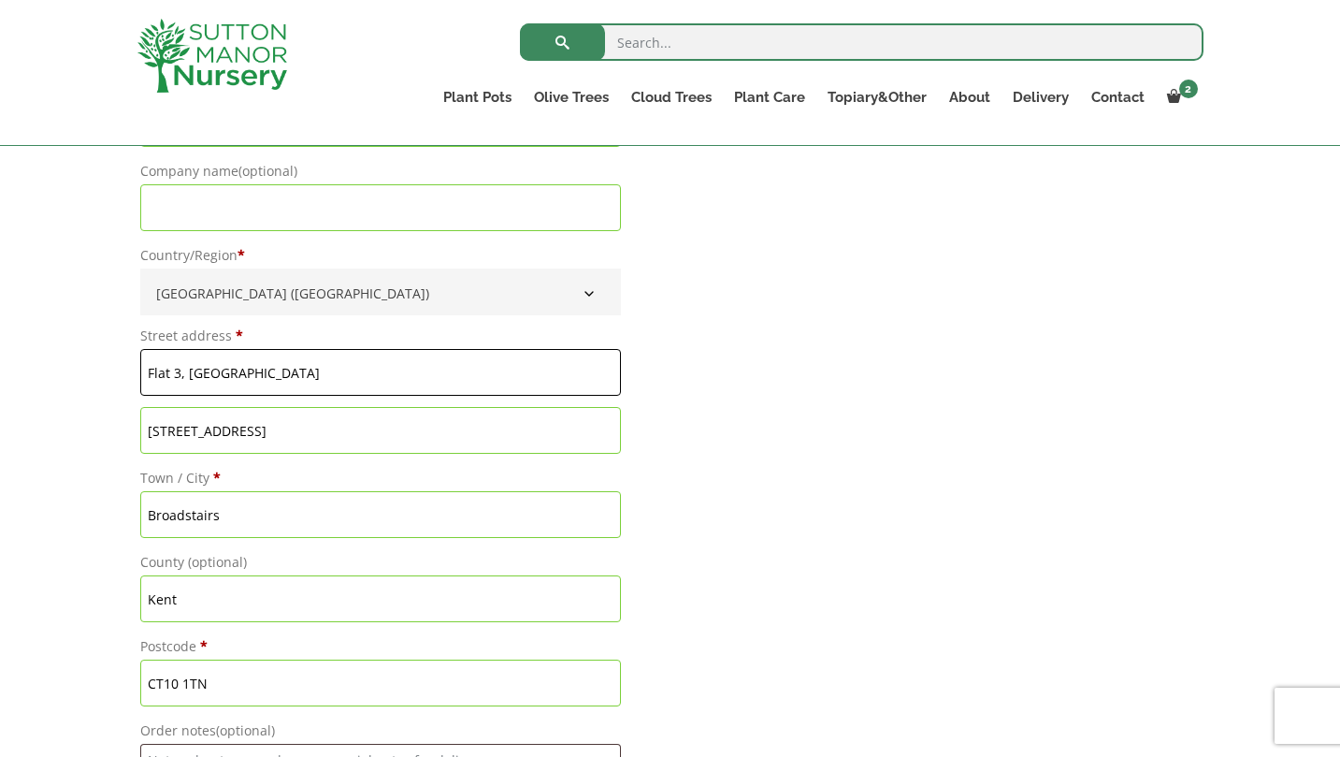
type input "Flat 3, The Red House"
click at [286, 437] on input "9 Gaynesford Road" at bounding box center [380, 430] width 481 height 47
drag, startPoint x: 225, startPoint y: 514, endPoint x: 145, endPoint y: 504, distance: 81.1
click at [145, 504] on input "Broadstairs" at bounding box center [380, 514] width 481 height 47
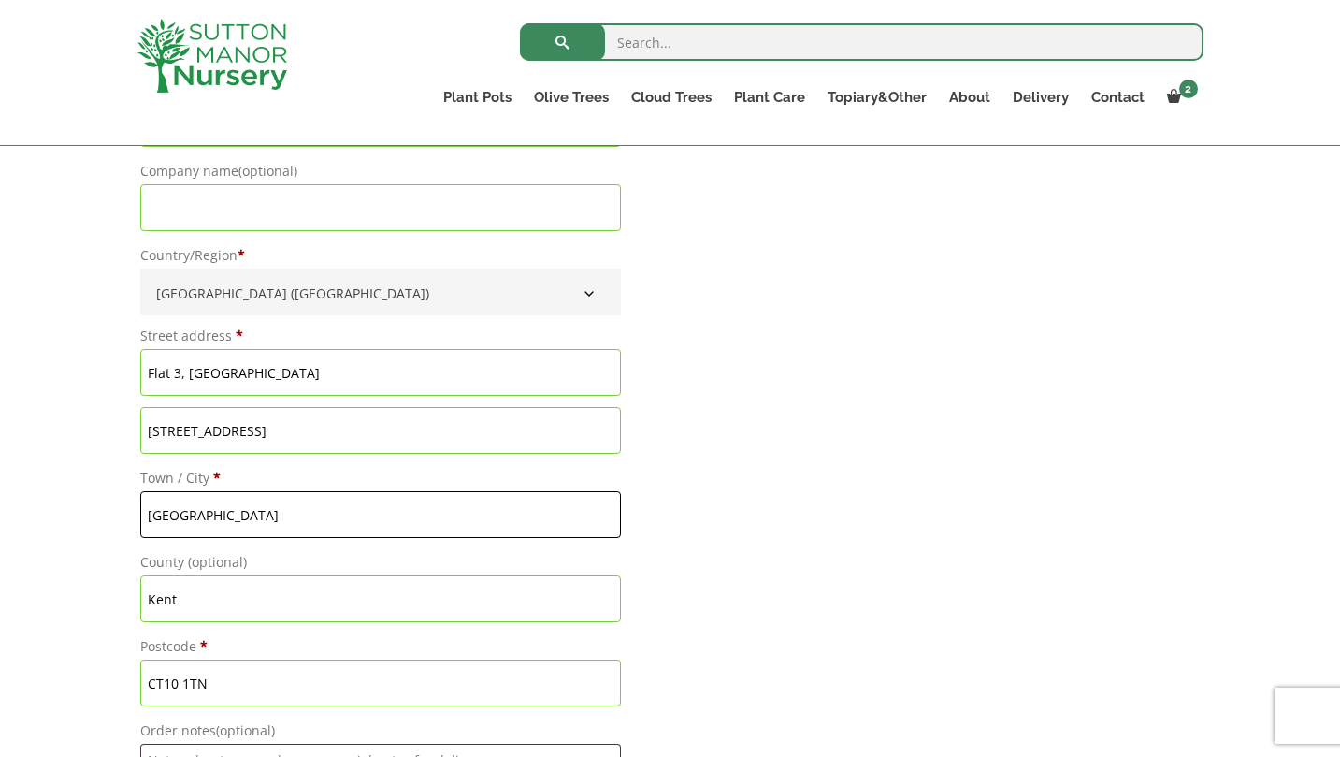
type input "London"
drag, startPoint x: 209, startPoint y: 683, endPoint x: 108, endPoint y: 673, distance: 100.5
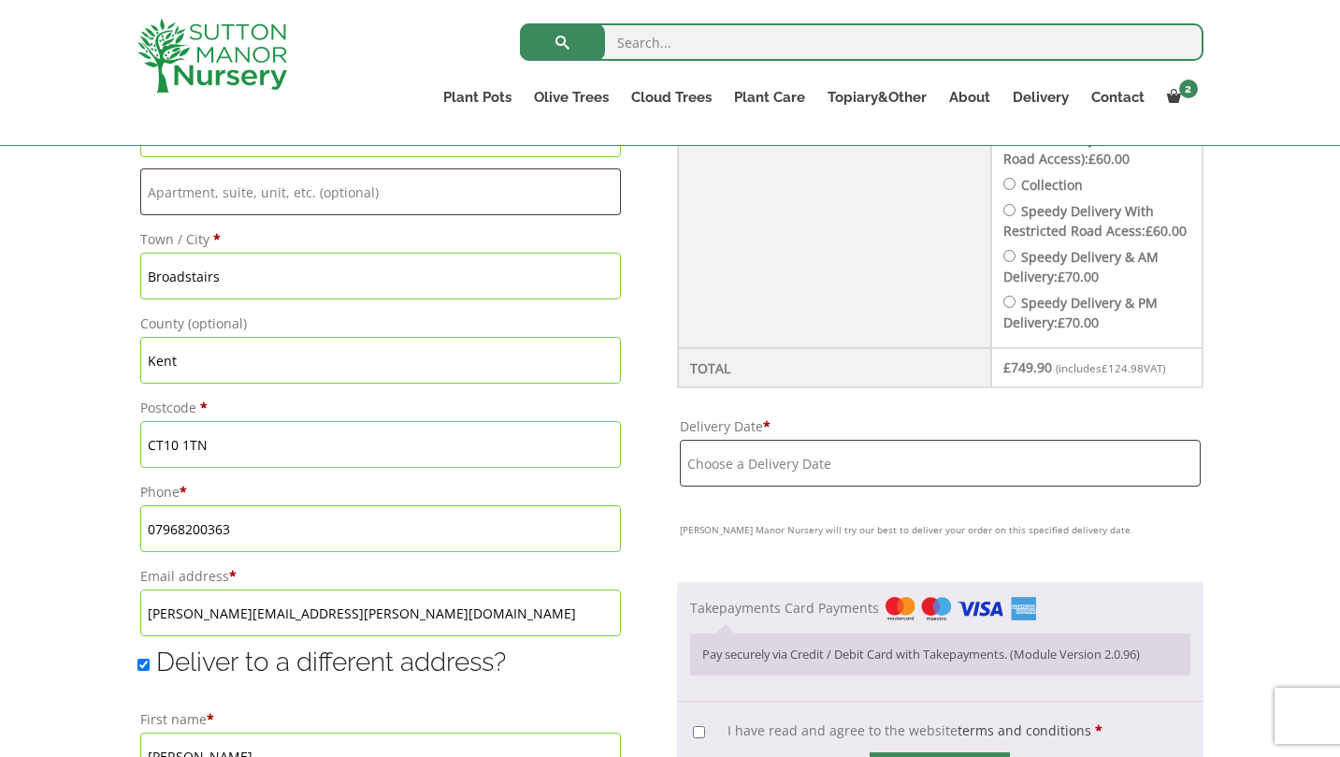
scroll to position [943, 0]
type input "SE23 2UQ"
click at [754, 481] on input "Delivery Date *" at bounding box center [940, 462] width 520 height 47
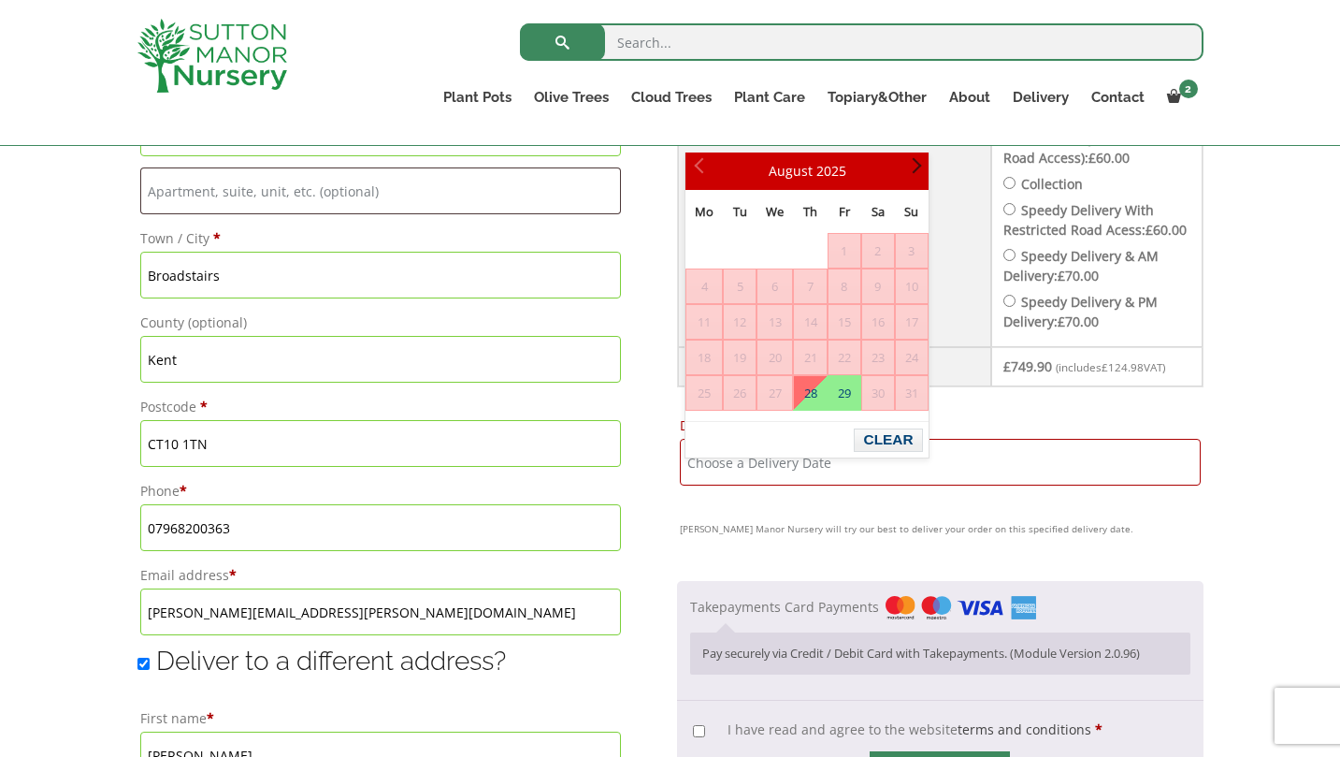
click at [921, 160] on link "Next" at bounding box center [913, 171] width 32 height 32
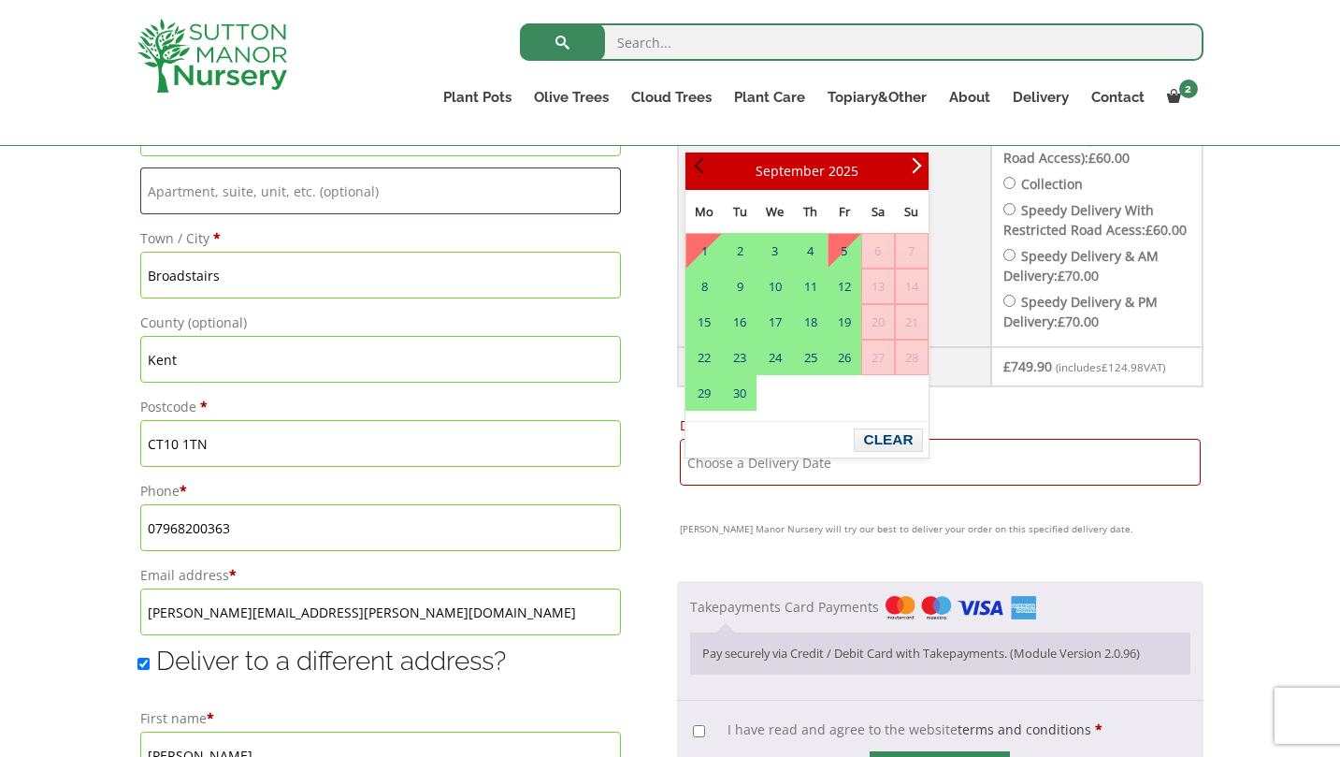
click at [701, 166] on span "Prev" at bounding box center [701, 171] width 15 height 15
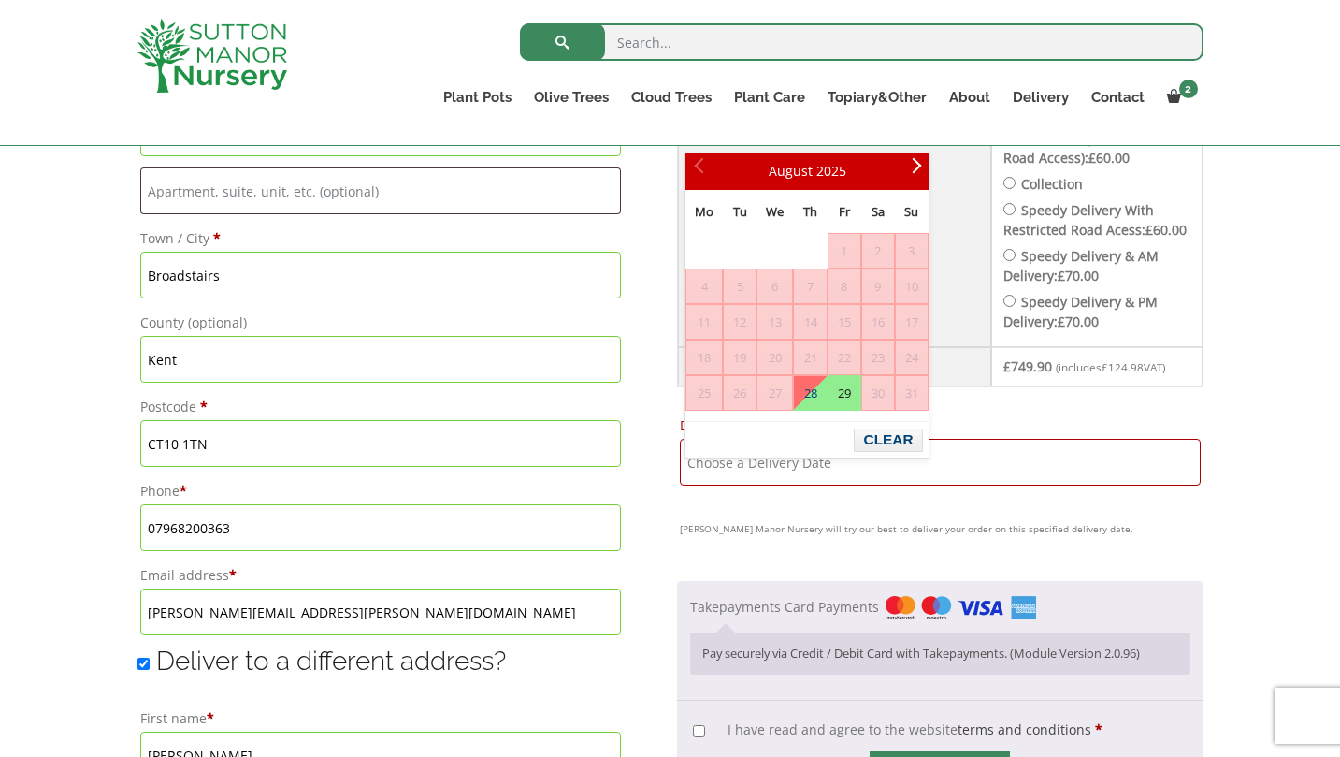
click at [848, 396] on link "29" at bounding box center [845, 393] width 32 height 34
type input "29 August, 2025"
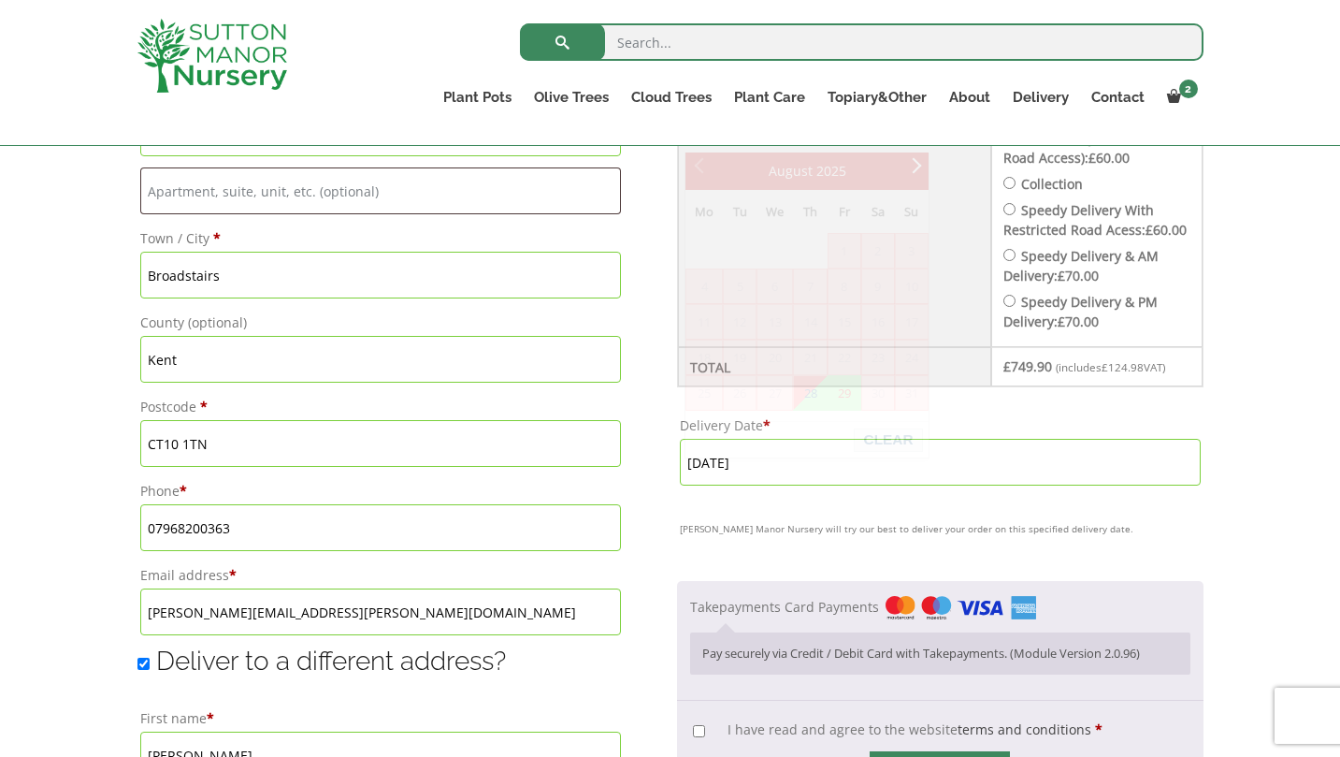
click at [814, 475] on input "29 August, 2025" at bounding box center [940, 462] width 520 height 47
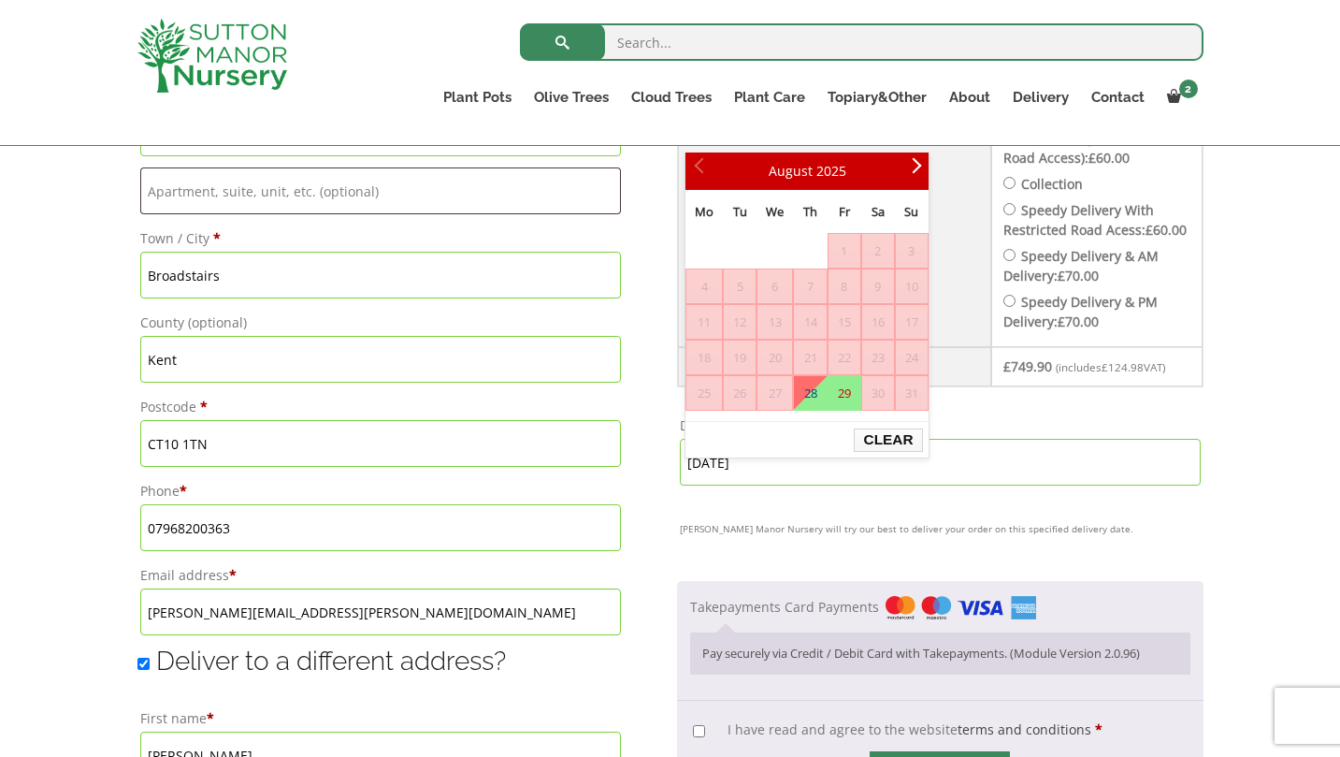
click at [874, 443] on button "Clear" at bounding box center [888, 439] width 68 height 23
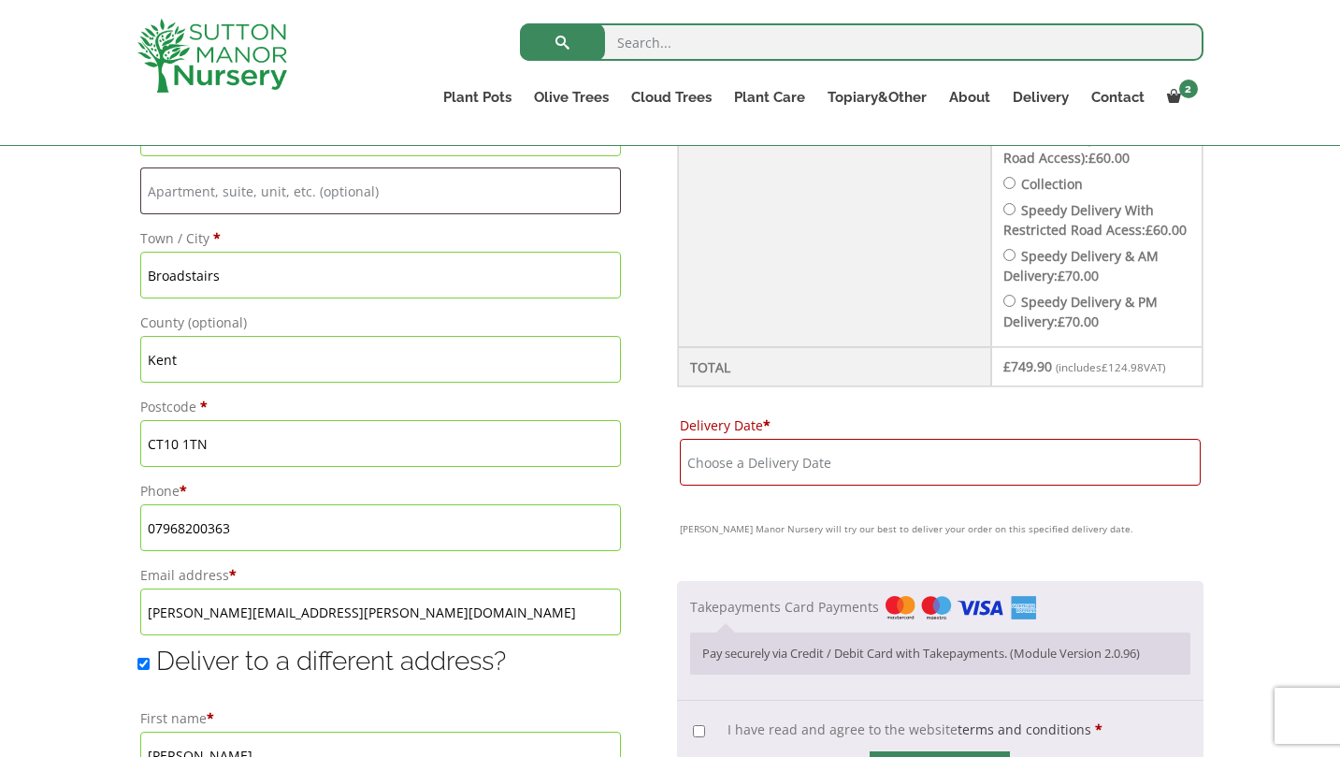
click at [807, 485] on input "Delivery Date *" at bounding box center [940, 462] width 520 height 47
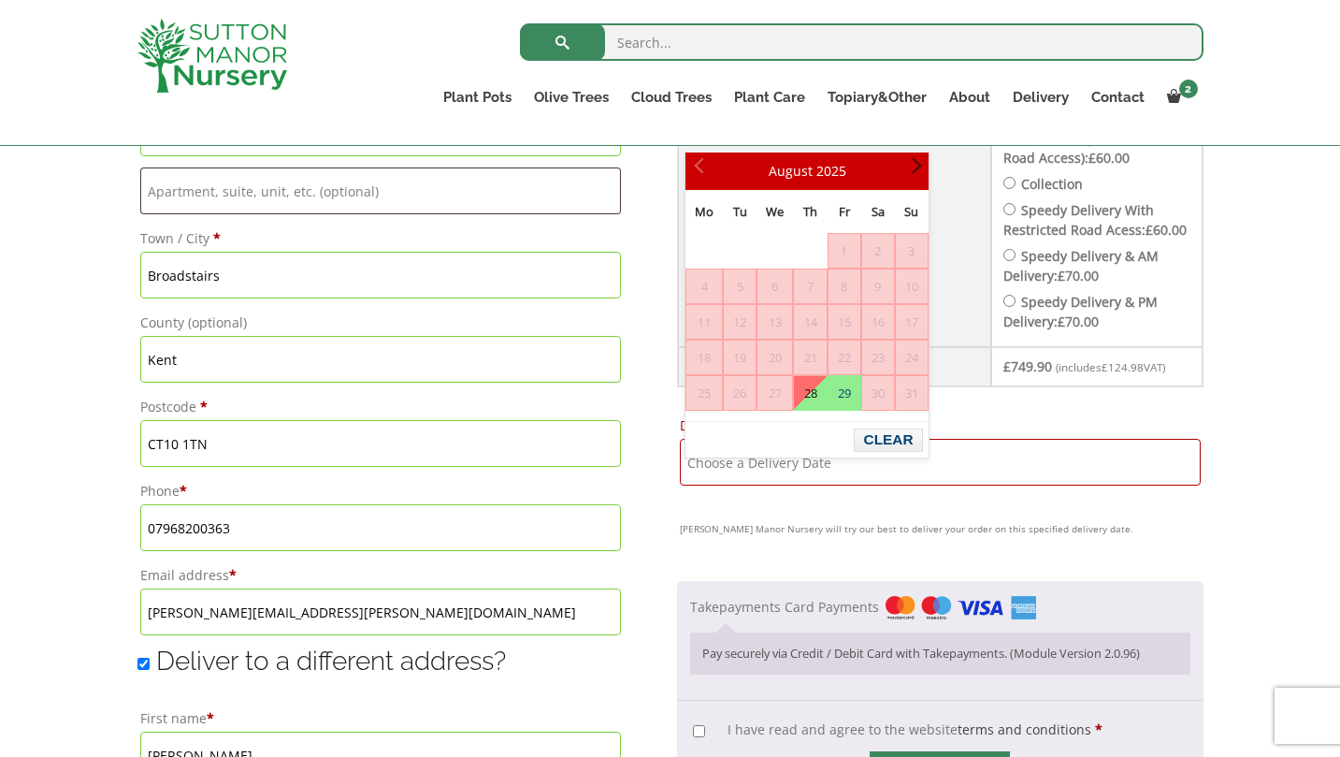
click at [919, 166] on span "Next" at bounding box center [912, 171] width 15 height 15
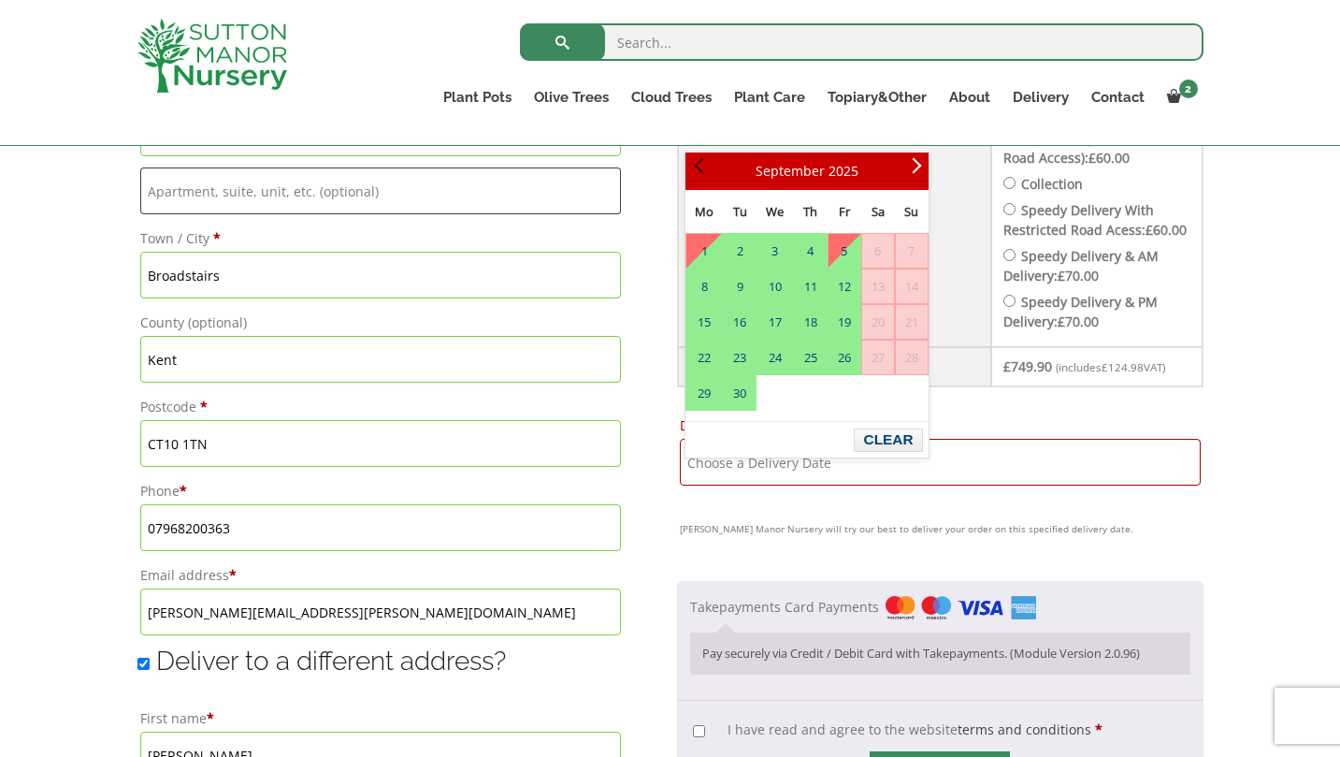
click at [700, 167] on span "Prev" at bounding box center [701, 171] width 15 height 15
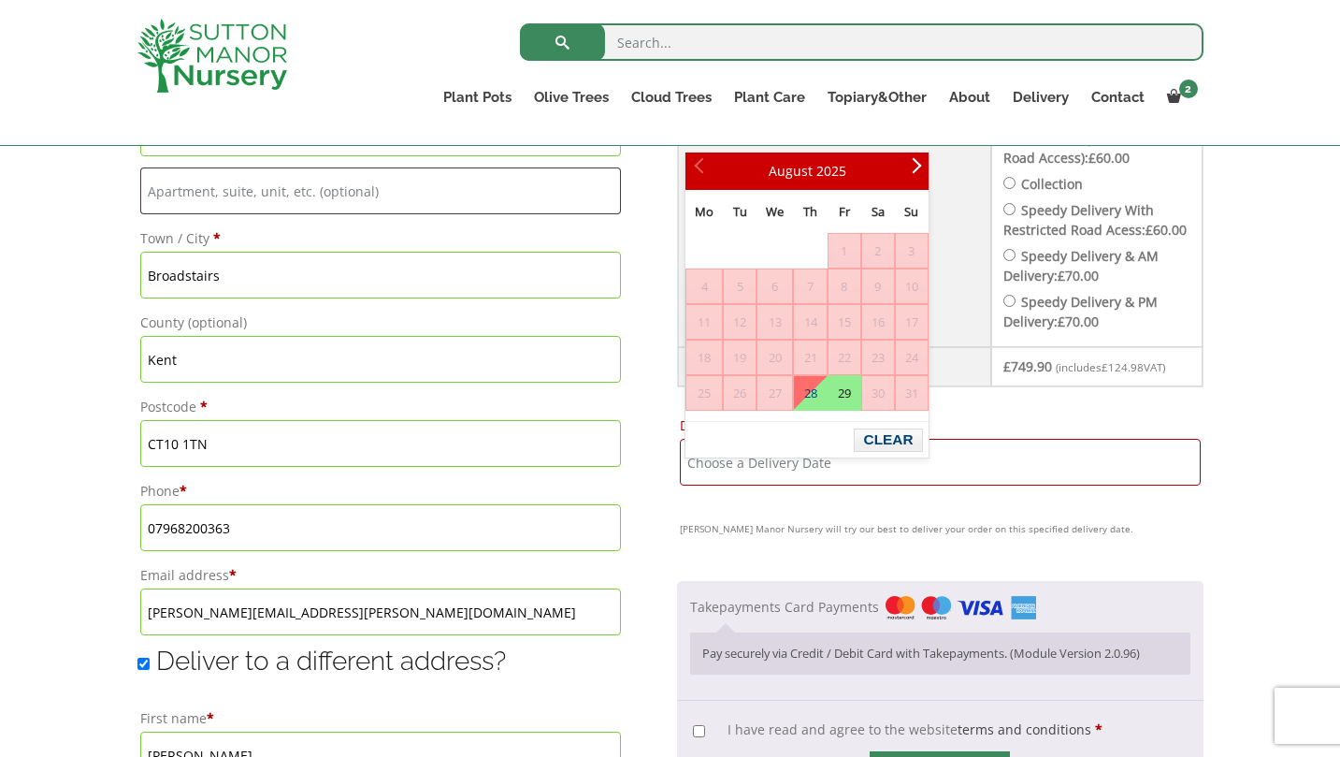
click at [848, 396] on link "29" at bounding box center [845, 393] width 32 height 34
type input "29 August, 2025"
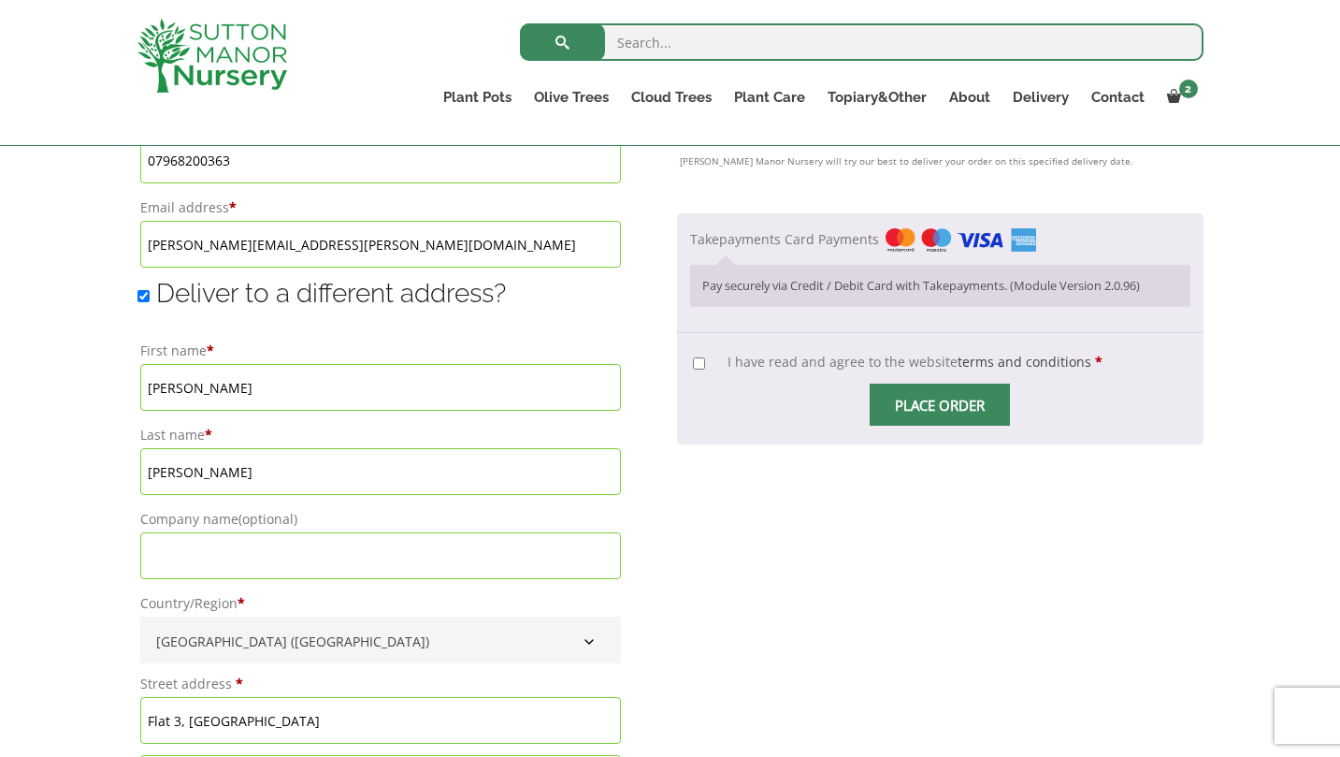
scroll to position [1312, 0]
click at [705, 368] on input "I have read and agree to the website terms and conditions *" at bounding box center [699, 361] width 12 height 12
checkbox input "true"
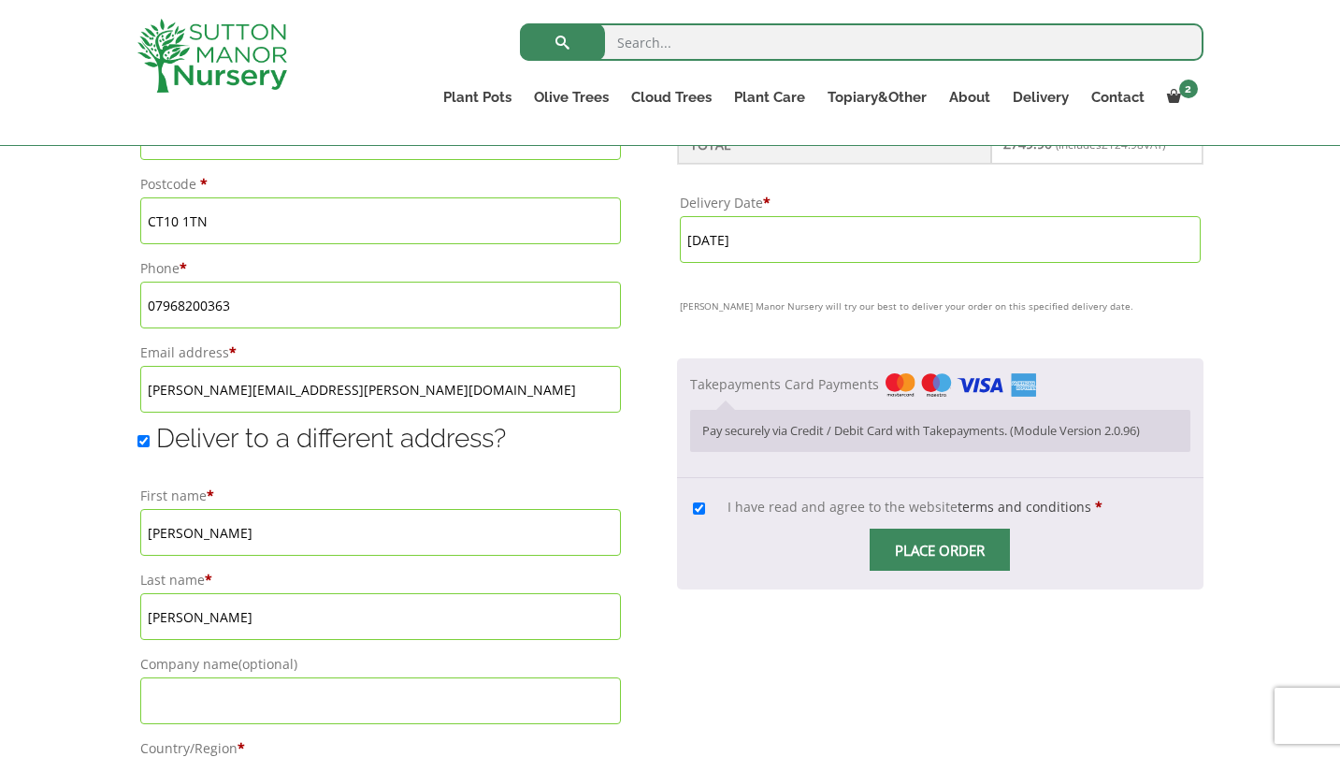
scroll to position [1231, 0]
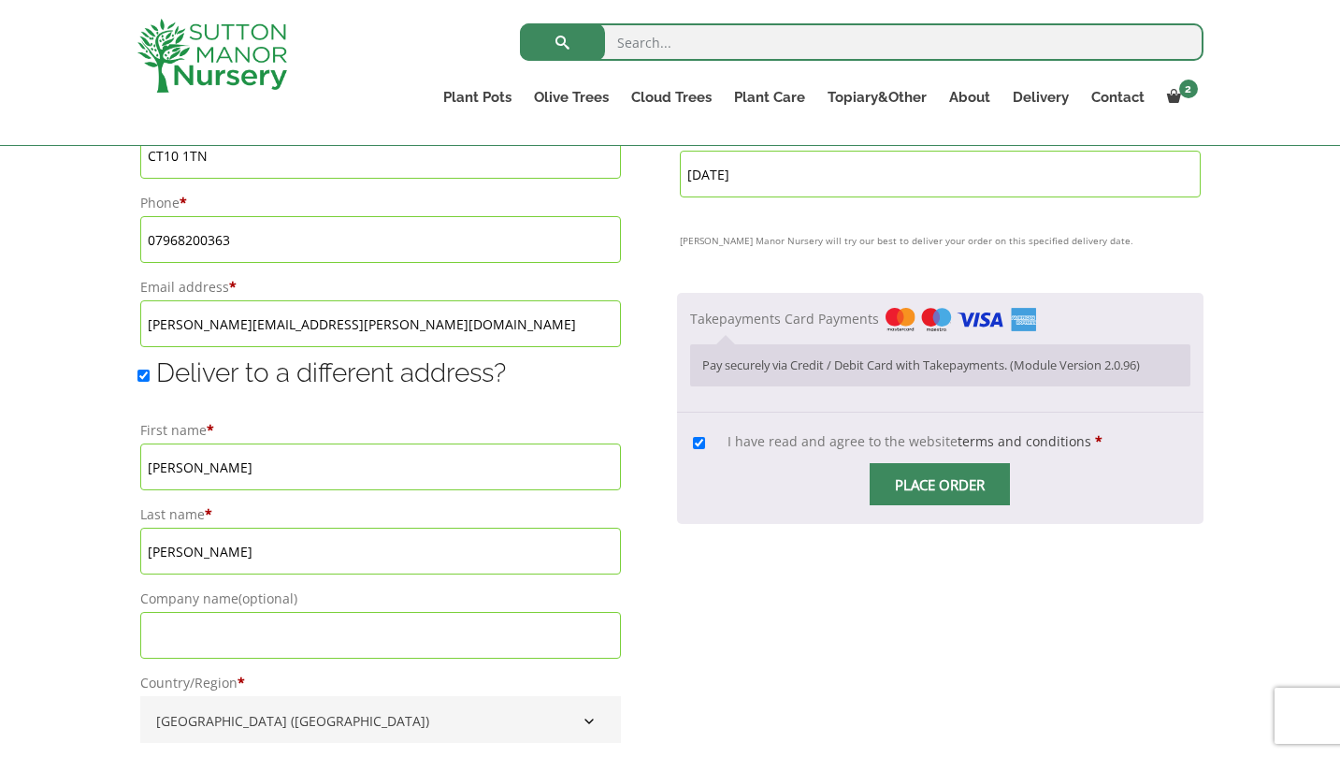
click at [940, 484] on span "Checkout" at bounding box center [940, 484] width 0 height 0
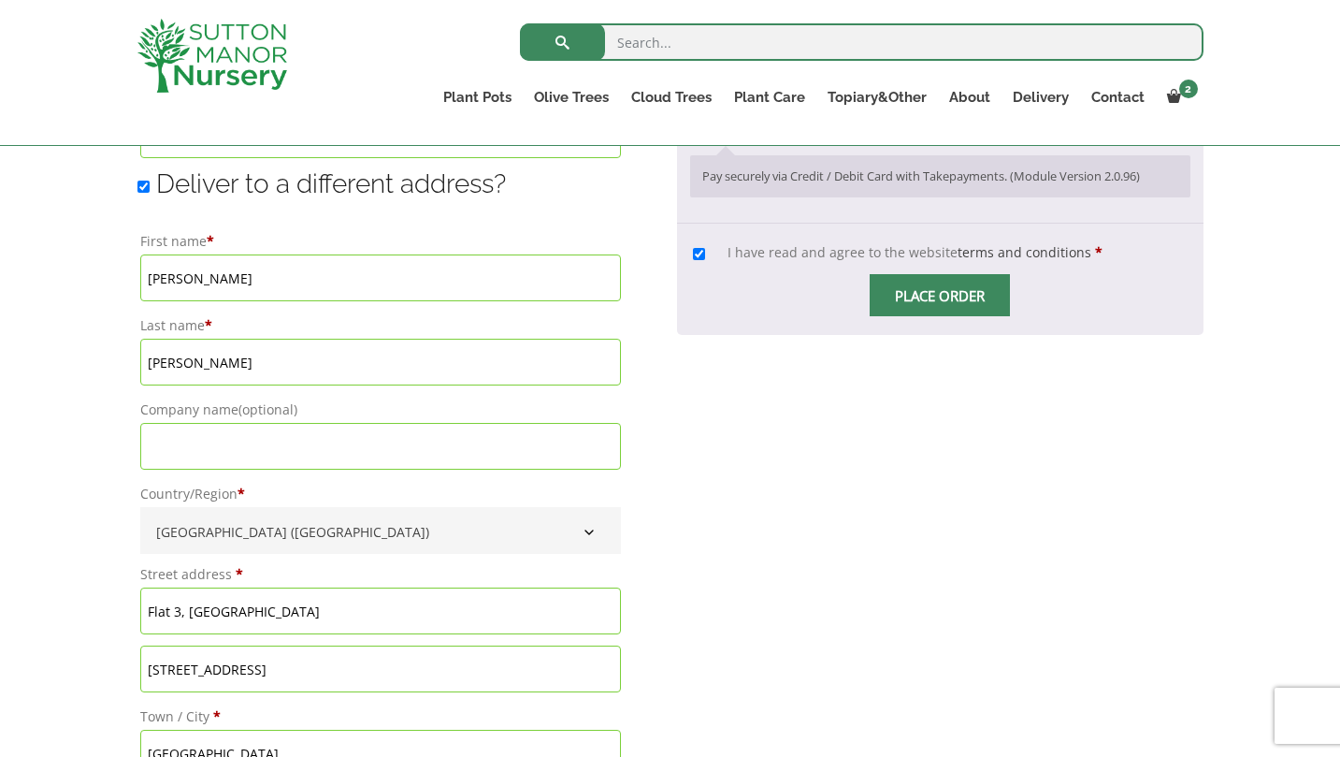
scroll to position [1861, 0]
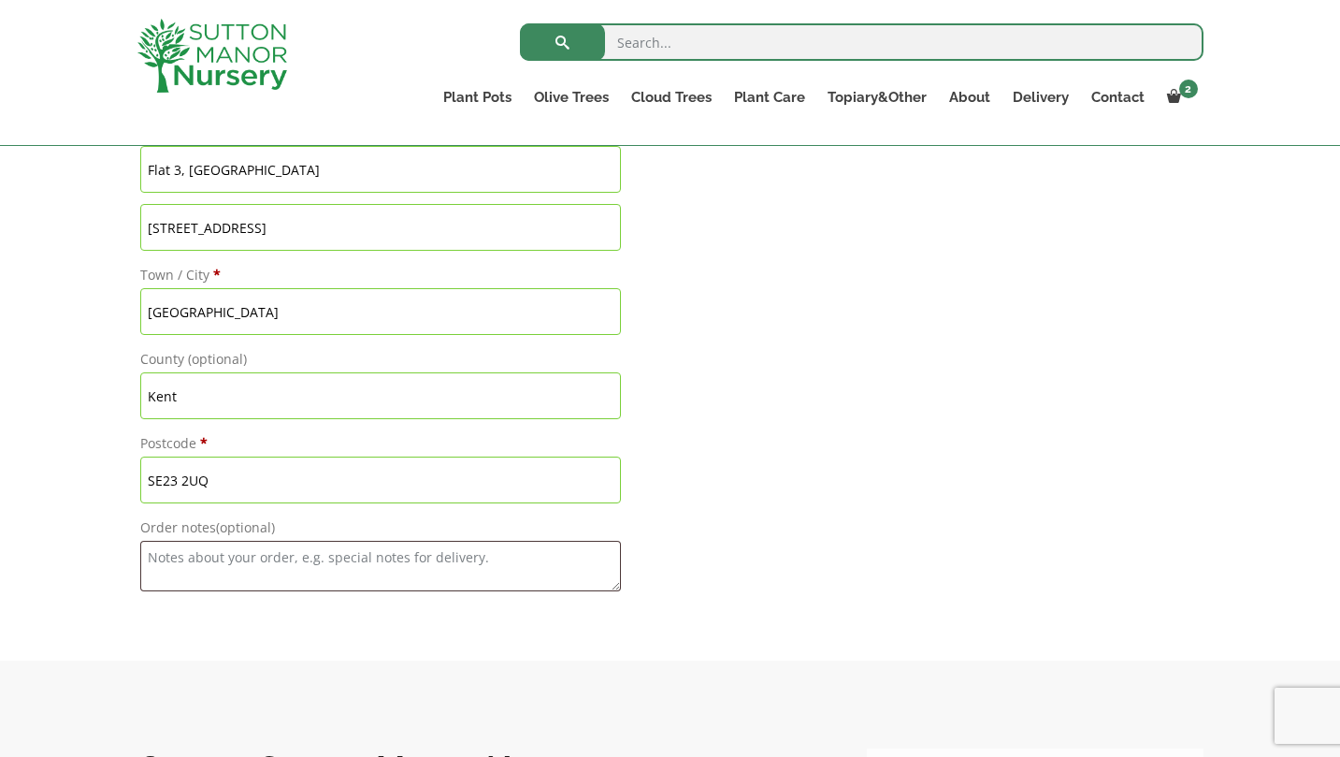
drag, startPoint x: 210, startPoint y: 396, endPoint x: 124, endPoint y: 392, distance: 86.1
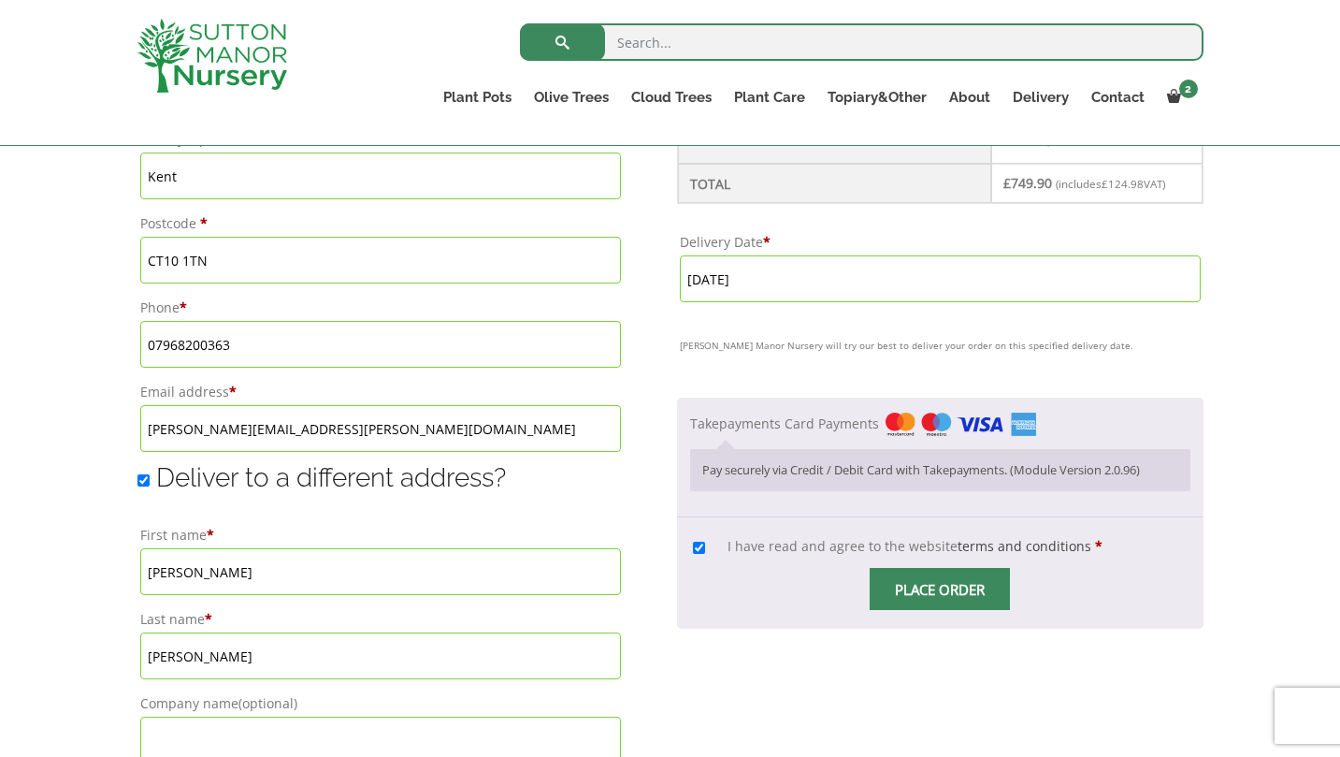
scroll to position [1217, 0]
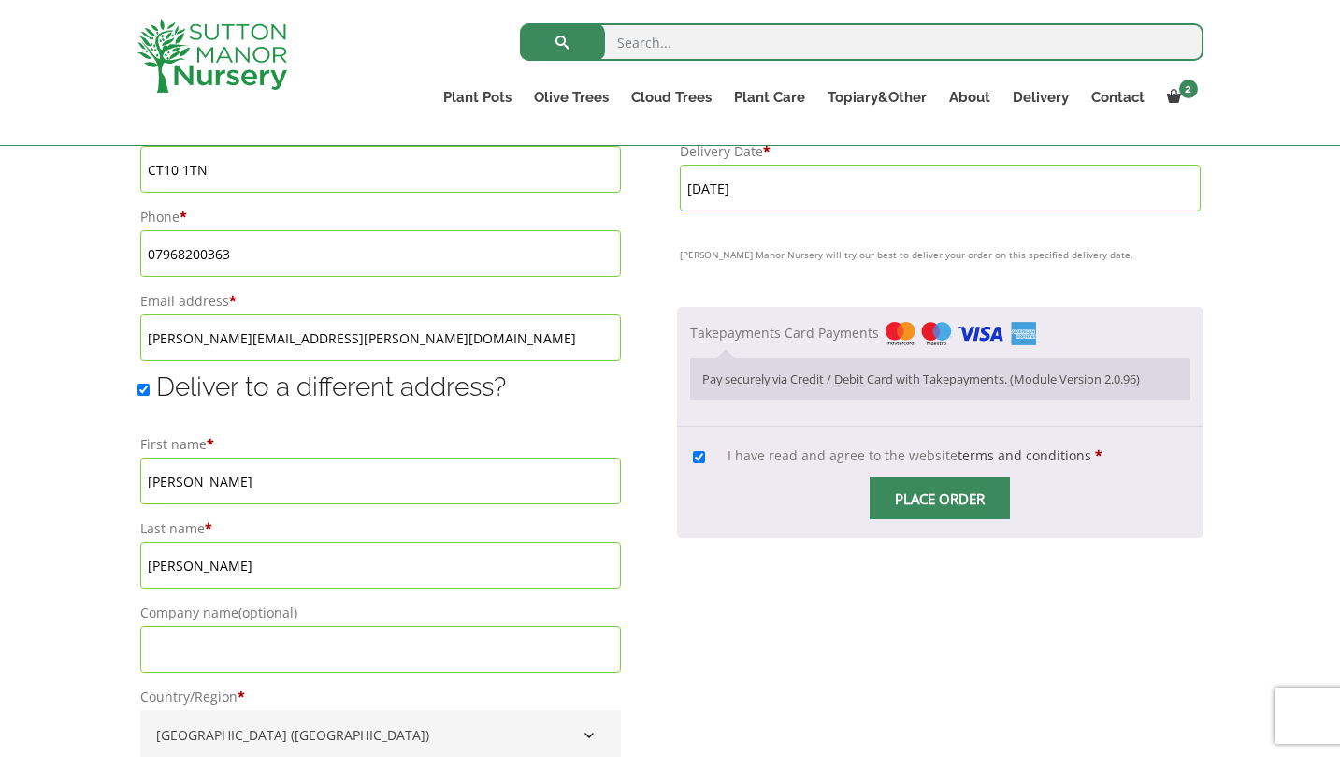
click at [801, 388] on p "Pay securely via Credit / Debit Card with Takepayments. (Module Version 2.0.96)" at bounding box center [939, 379] width 475 height 18
click at [913, 519] on span "Place order" at bounding box center [940, 498] width 140 height 42
click at [922, 519] on input "Place order" at bounding box center [940, 498] width 140 height 42
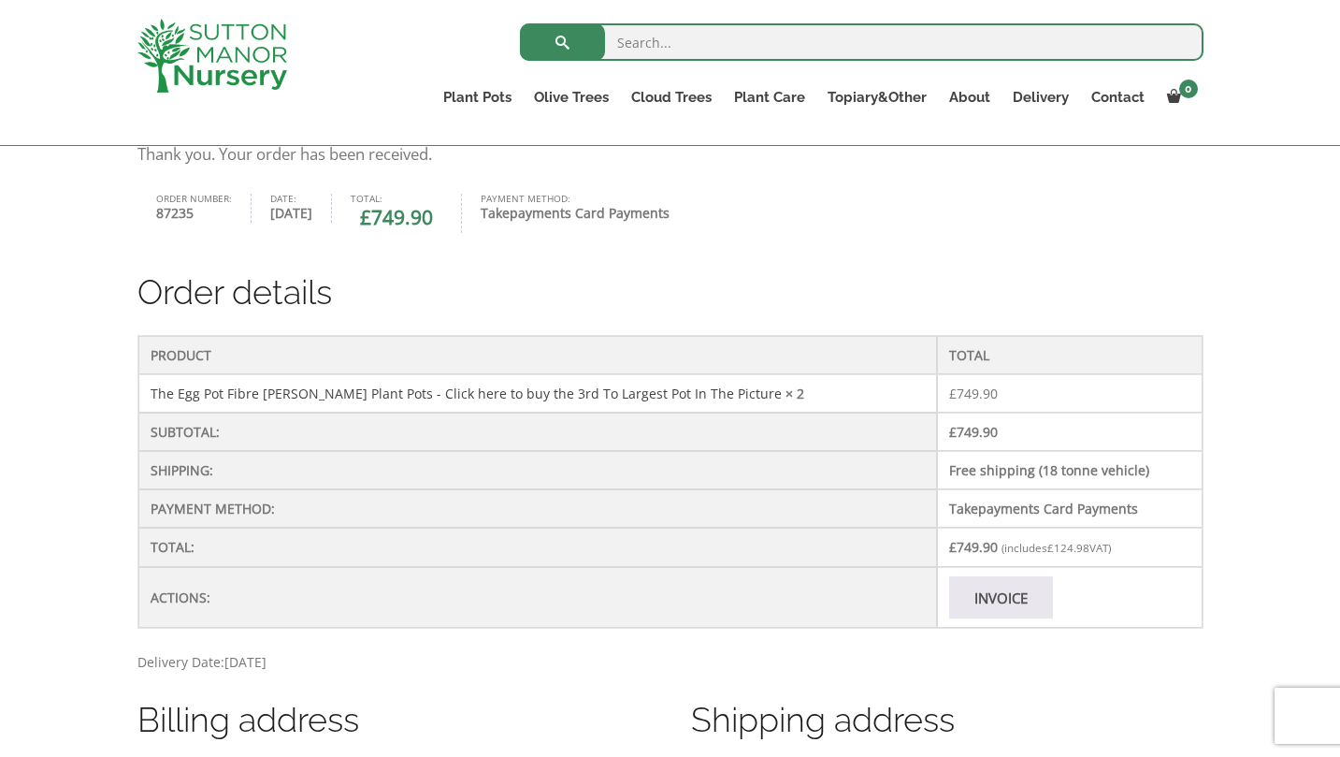
scroll to position [396, 0]
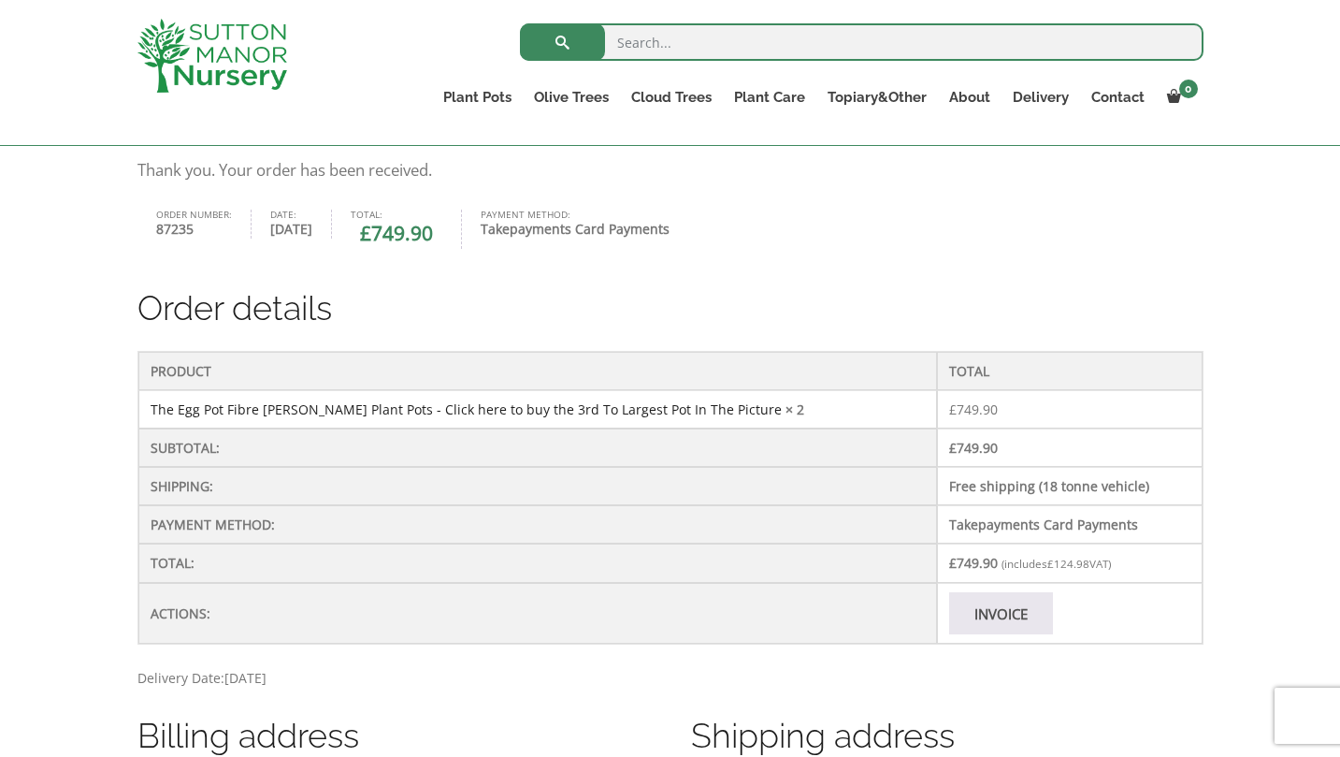
click at [327, 406] on link "The Egg Pot Fibre Clay Champagne Plant Pots - Click here to buy the 3rd To Larg…" at bounding box center [466, 409] width 631 height 18
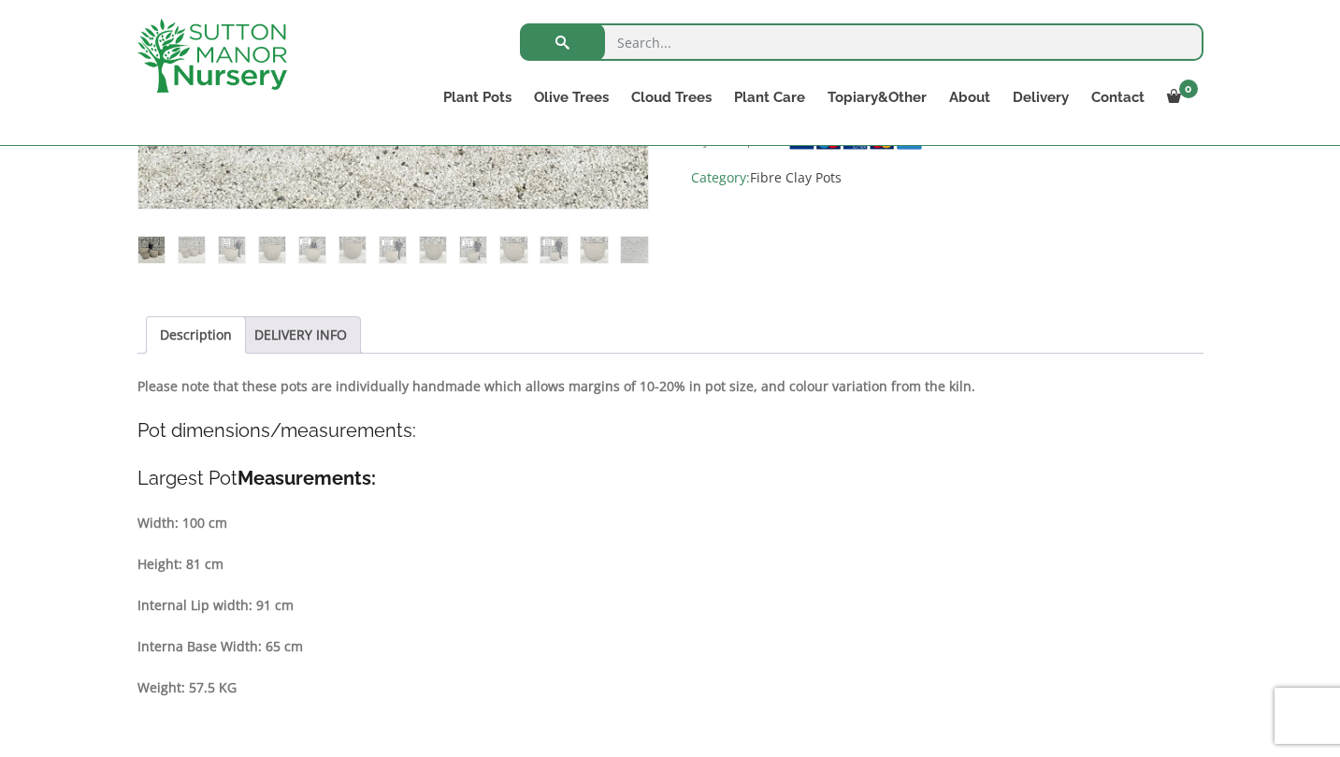
scroll to position [444, 0]
